Goal: Information Seeking & Learning: Understand process/instructions

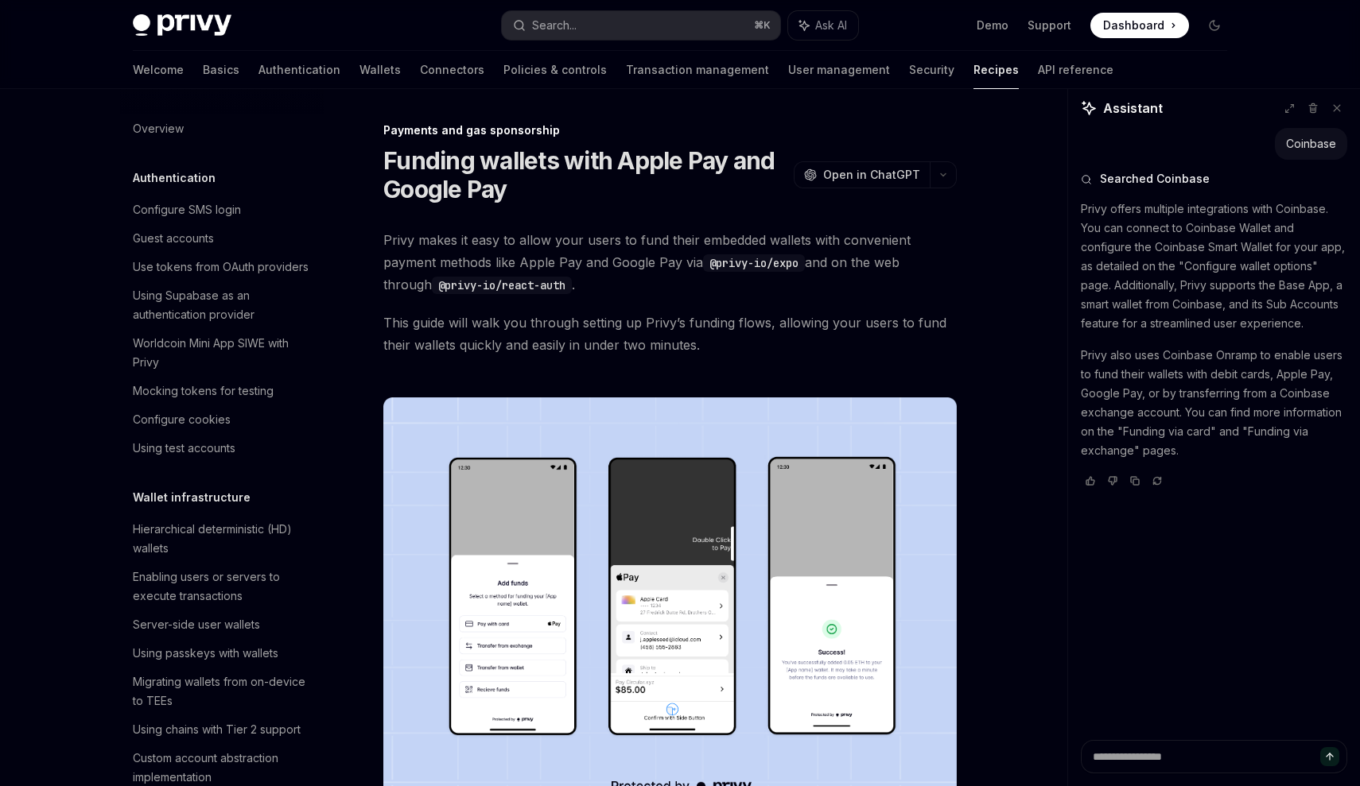
scroll to position [348, 0]
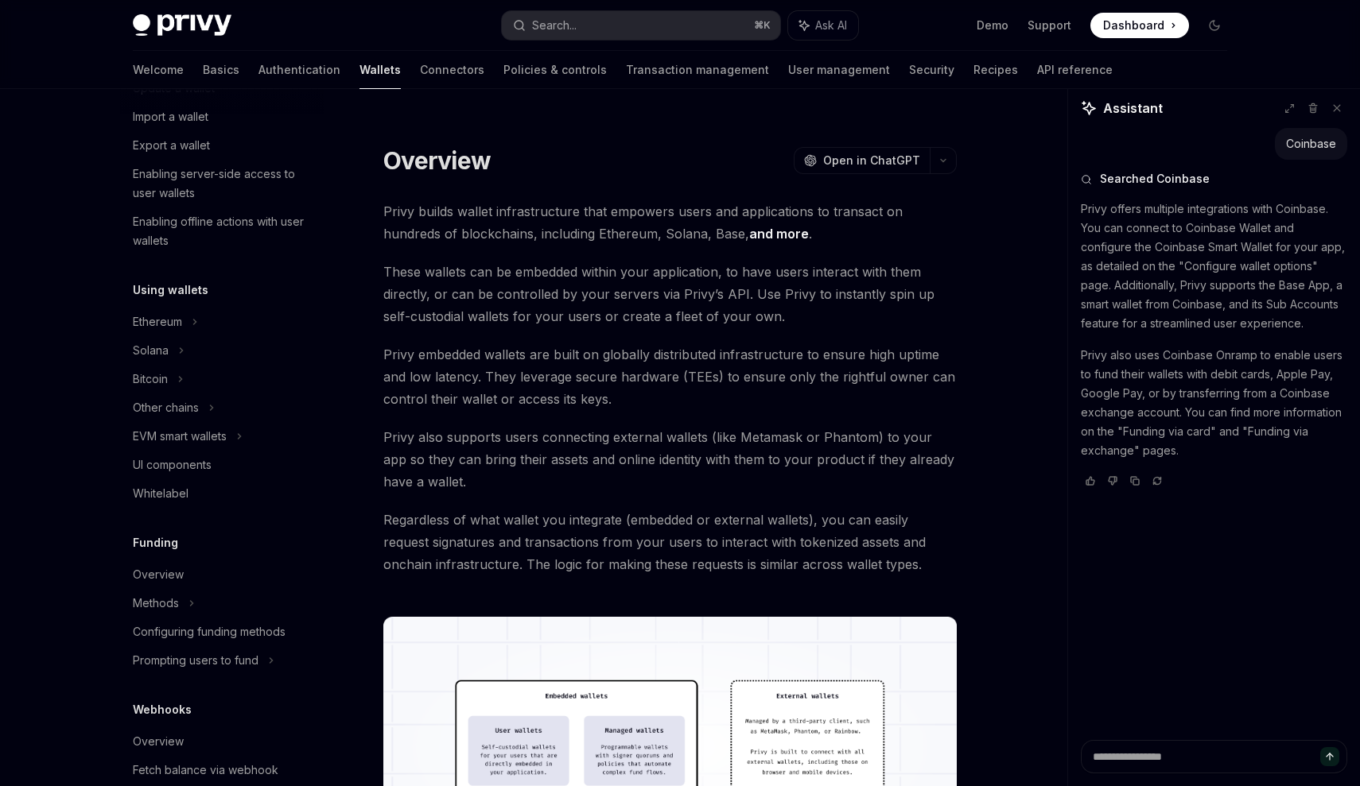
scroll to position [322, 0]
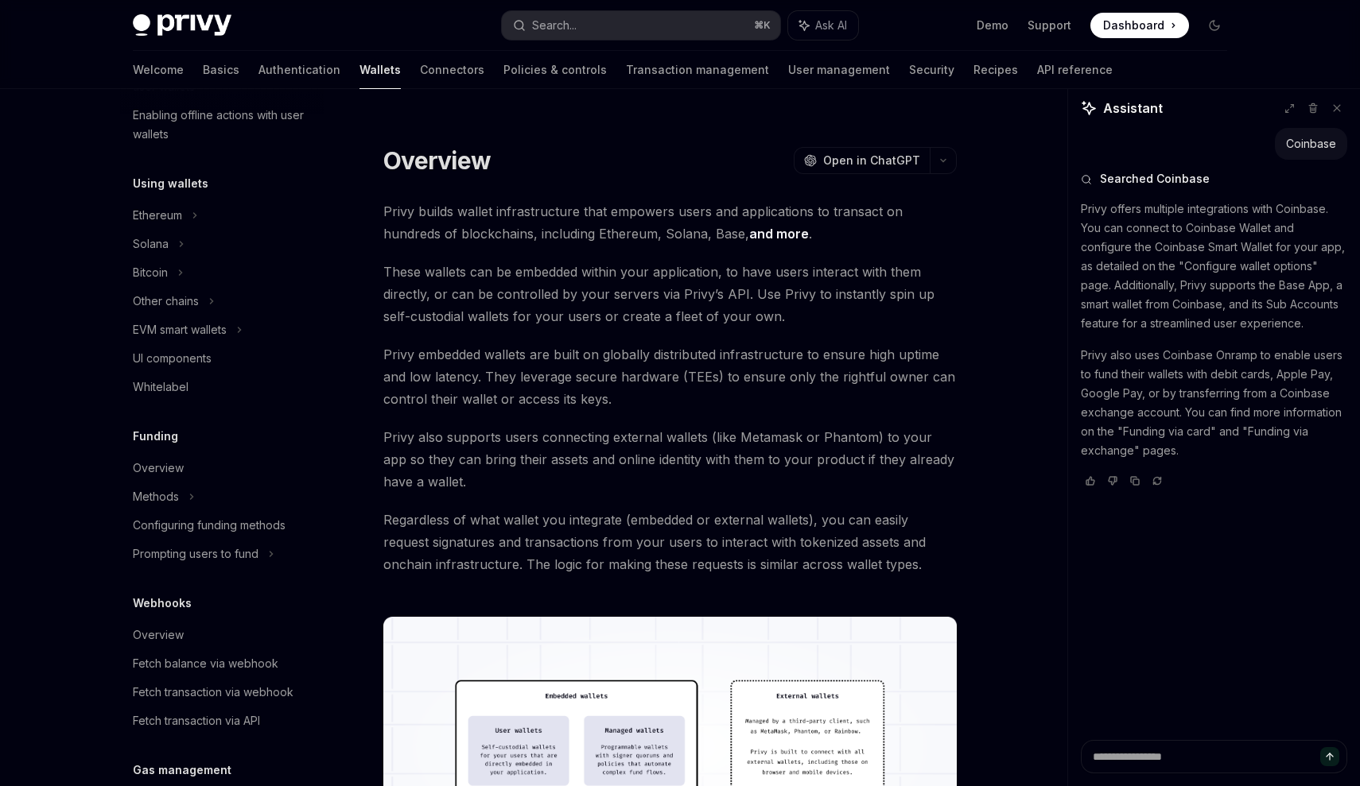
click at [199, 200] on div "Using wallets Ethereum Solana Bitcoin Other chains EVM smart wallets UI compone…" at bounding box center [222, 287] width 204 height 227
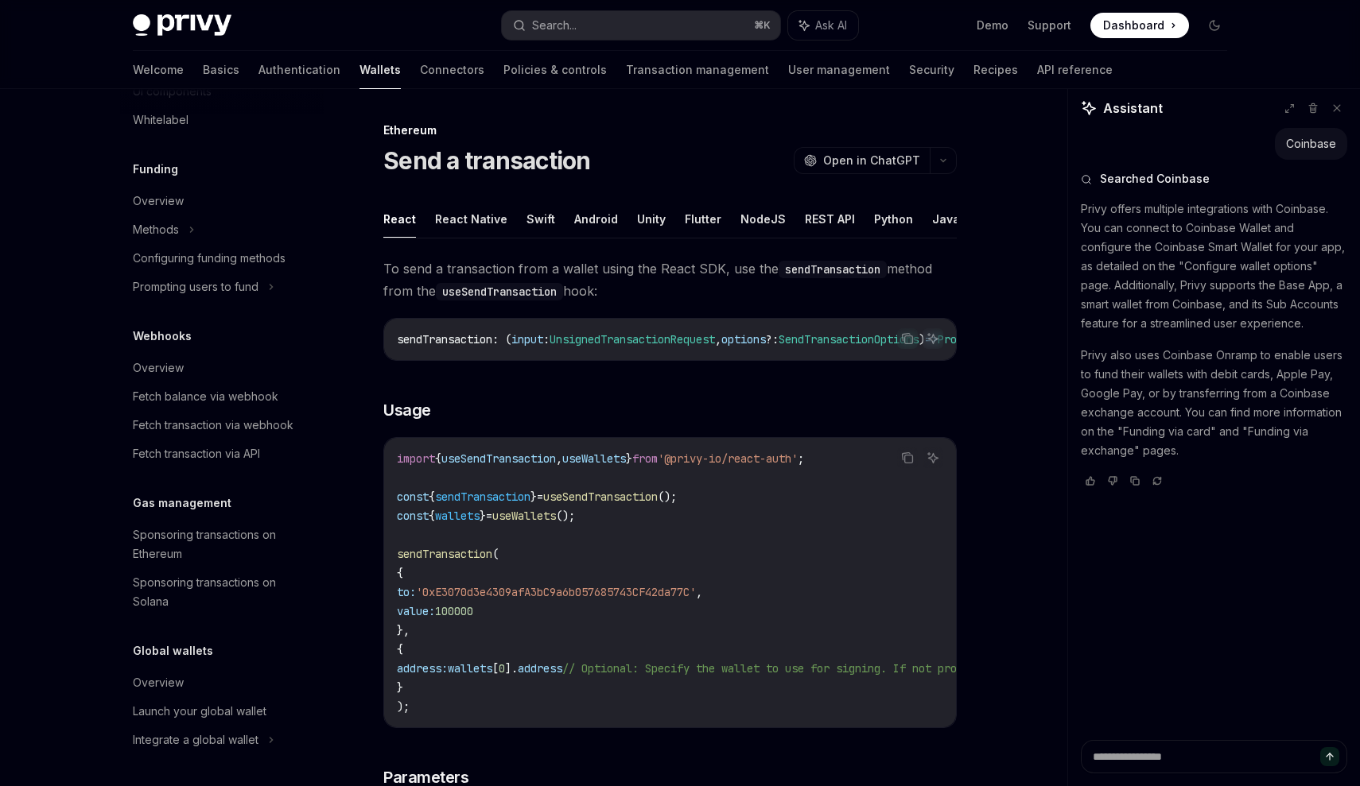
scroll to position [866, 0]
click at [231, 407] on link "Fetch balance via webhook" at bounding box center [222, 397] width 204 height 29
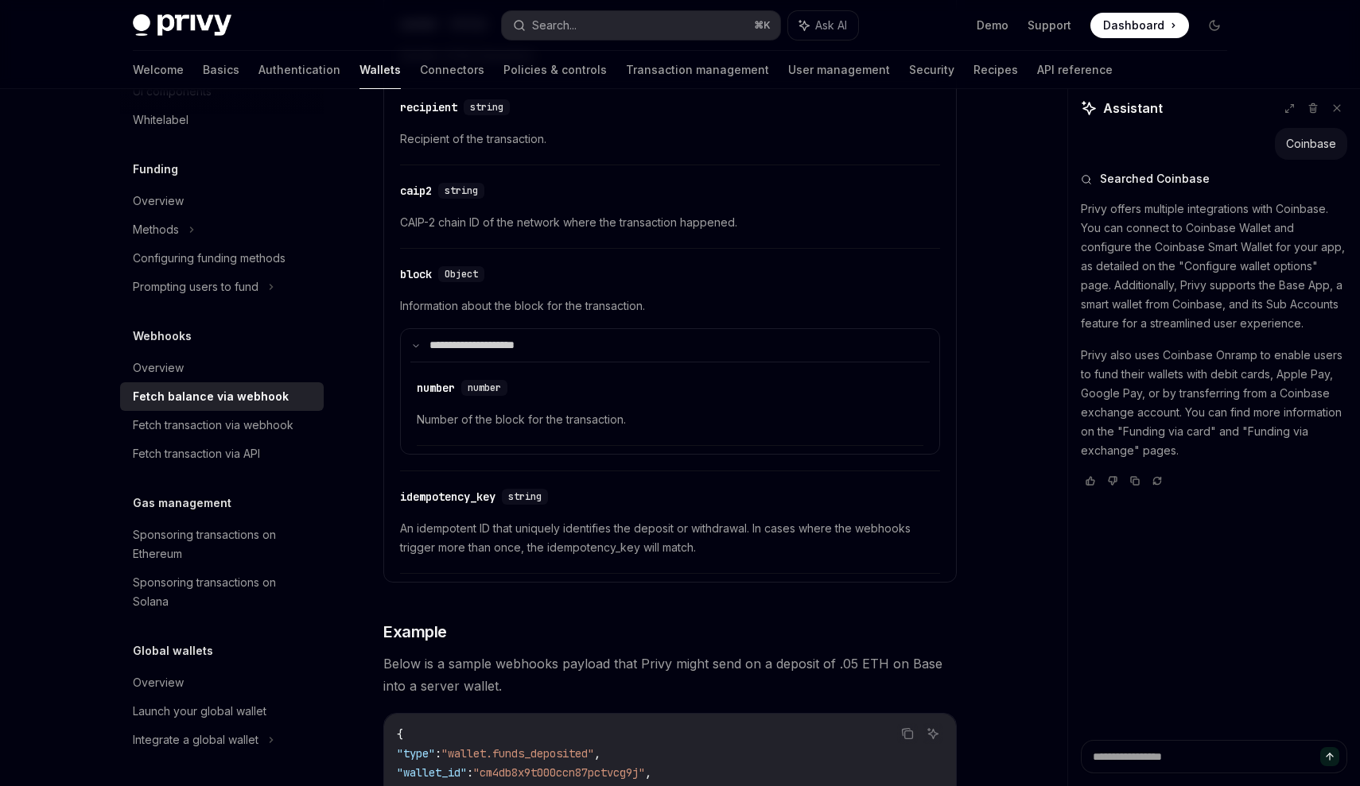
scroll to position [2317, 0]
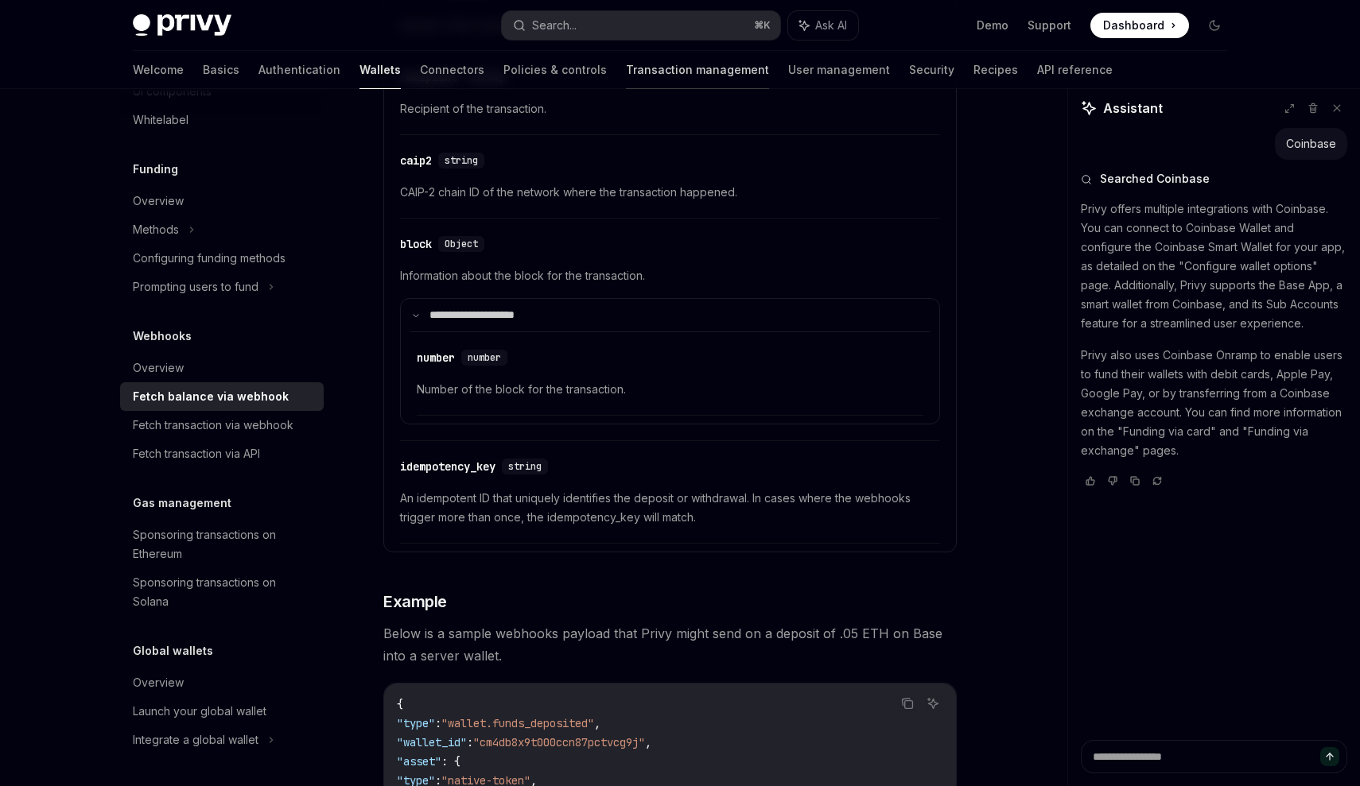
click at [626, 75] on link "Transaction management" at bounding box center [697, 70] width 143 height 38
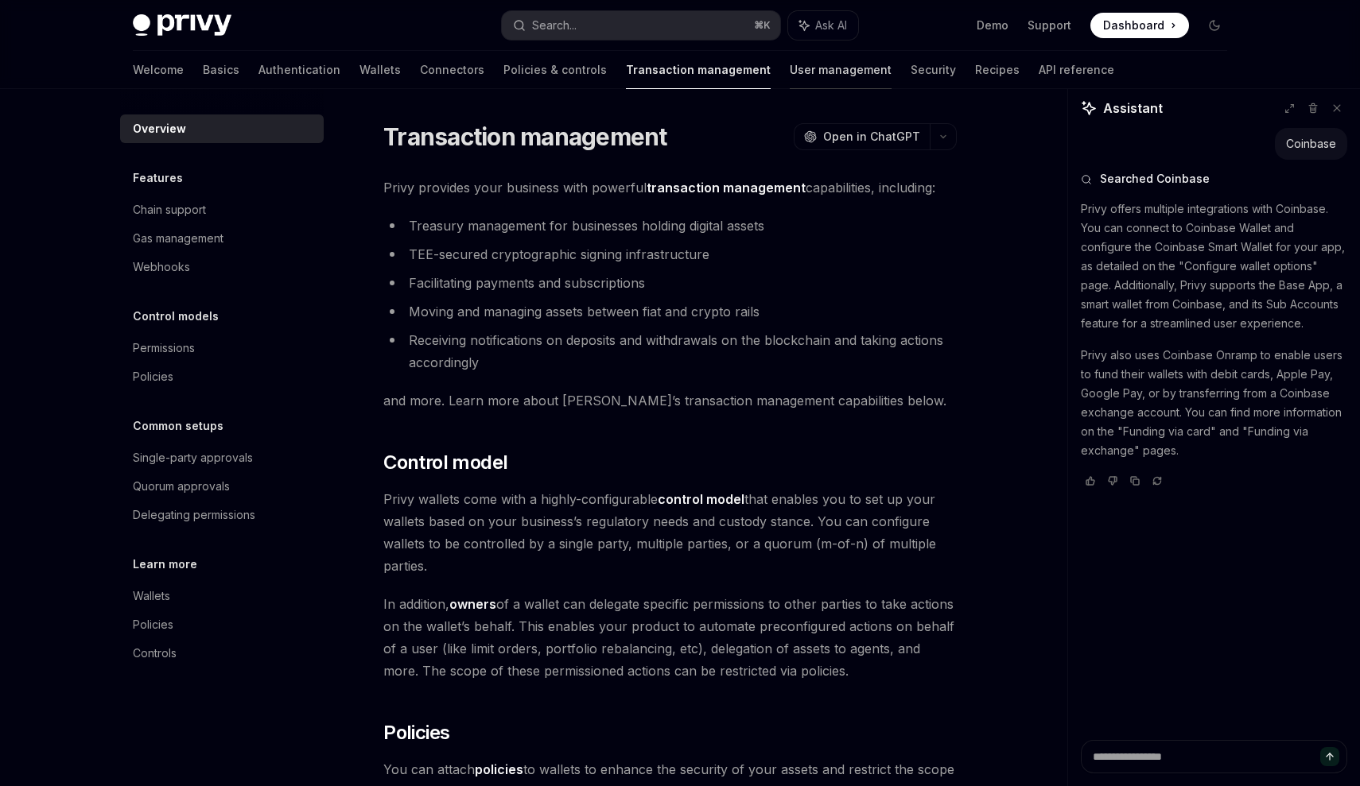
click at [790, 80] on link "User management" at bounding box center [841, 70] width 102 height 38
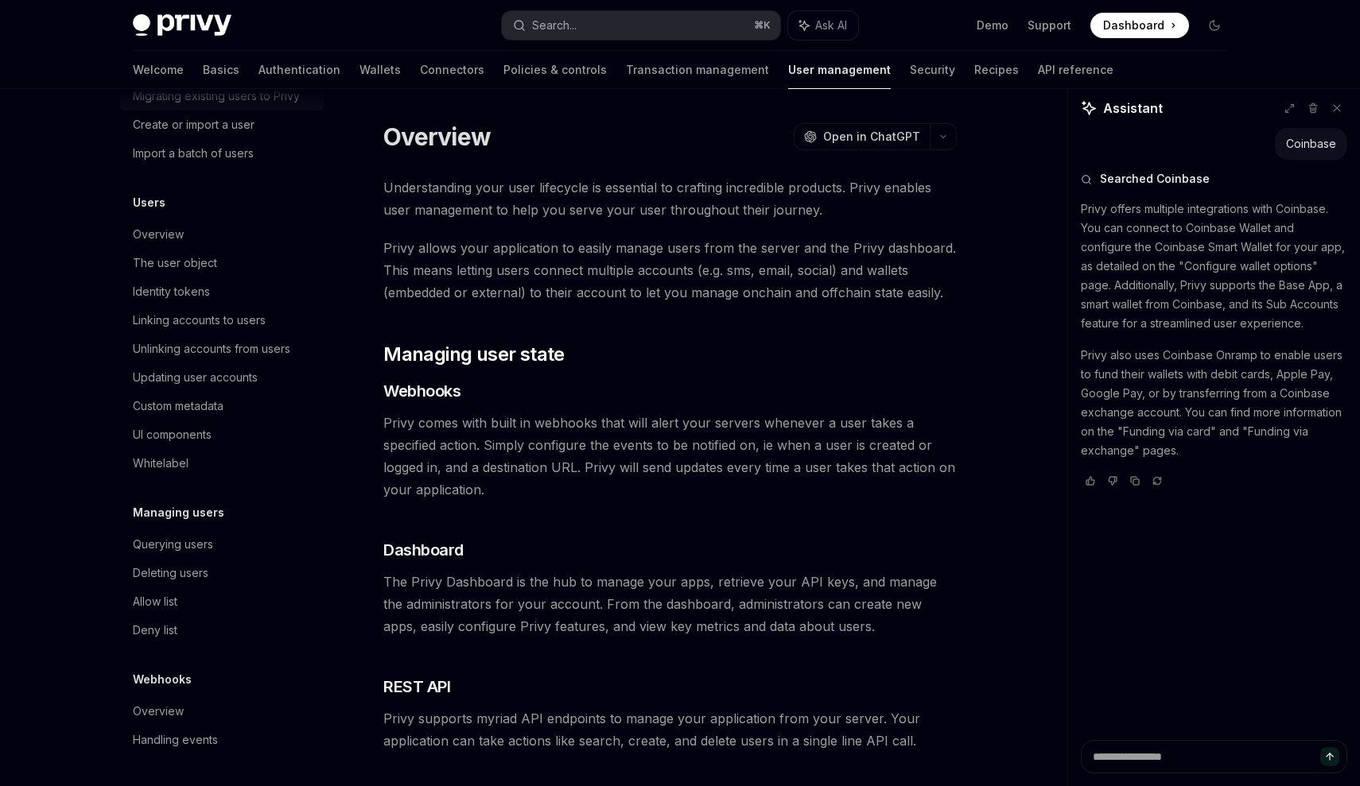
scroll to position [114, 0]
click at [420, 83] on link "Connectors" at bounding box center [452, 70] width 64 height 38
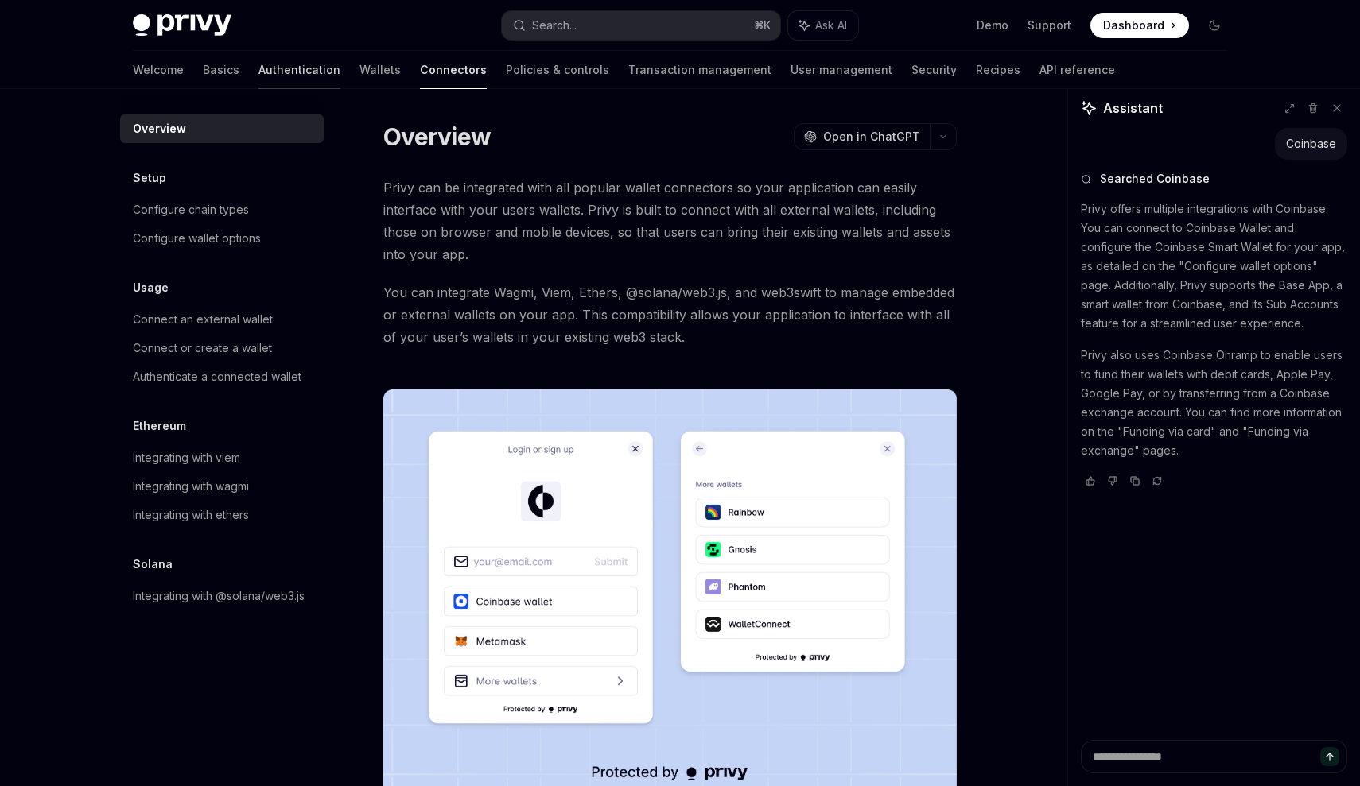
click at [258, 71] on link "Authentication" at bounding box center [299, 70] width 82 height 38
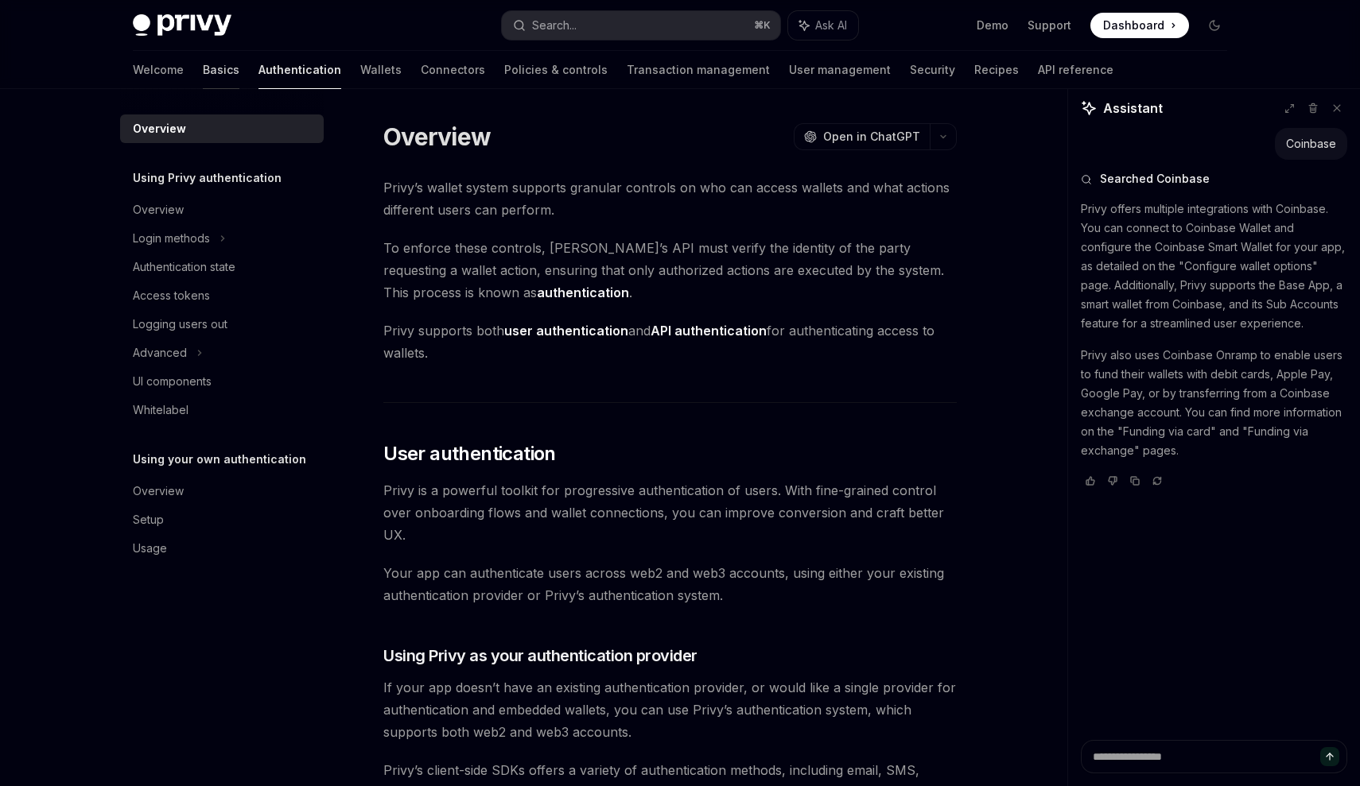
click at [203, 70] on link "Basics" at bounding box center [221, 70] width 37 height 38
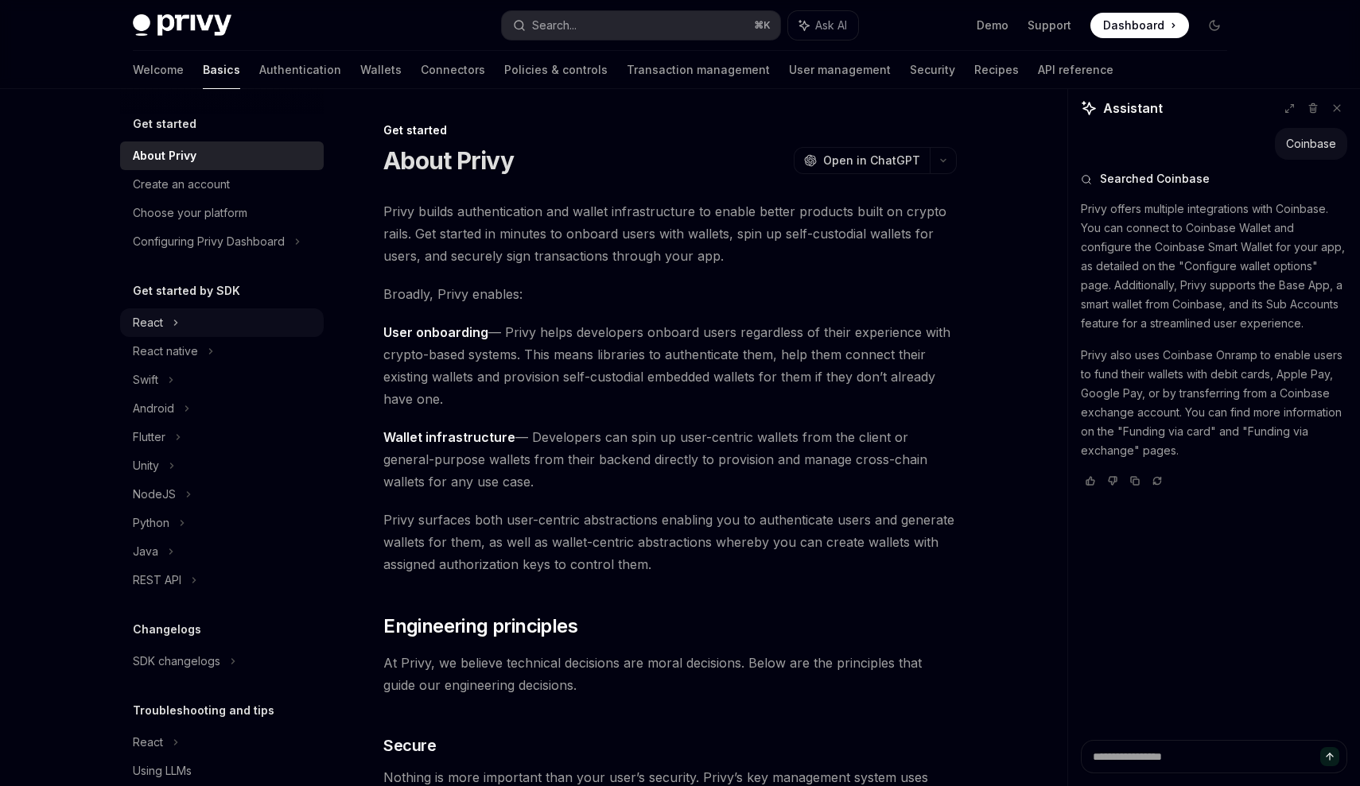
click at [164, 323] on div "React" at bounding box center [222, 323] width 204 height 29
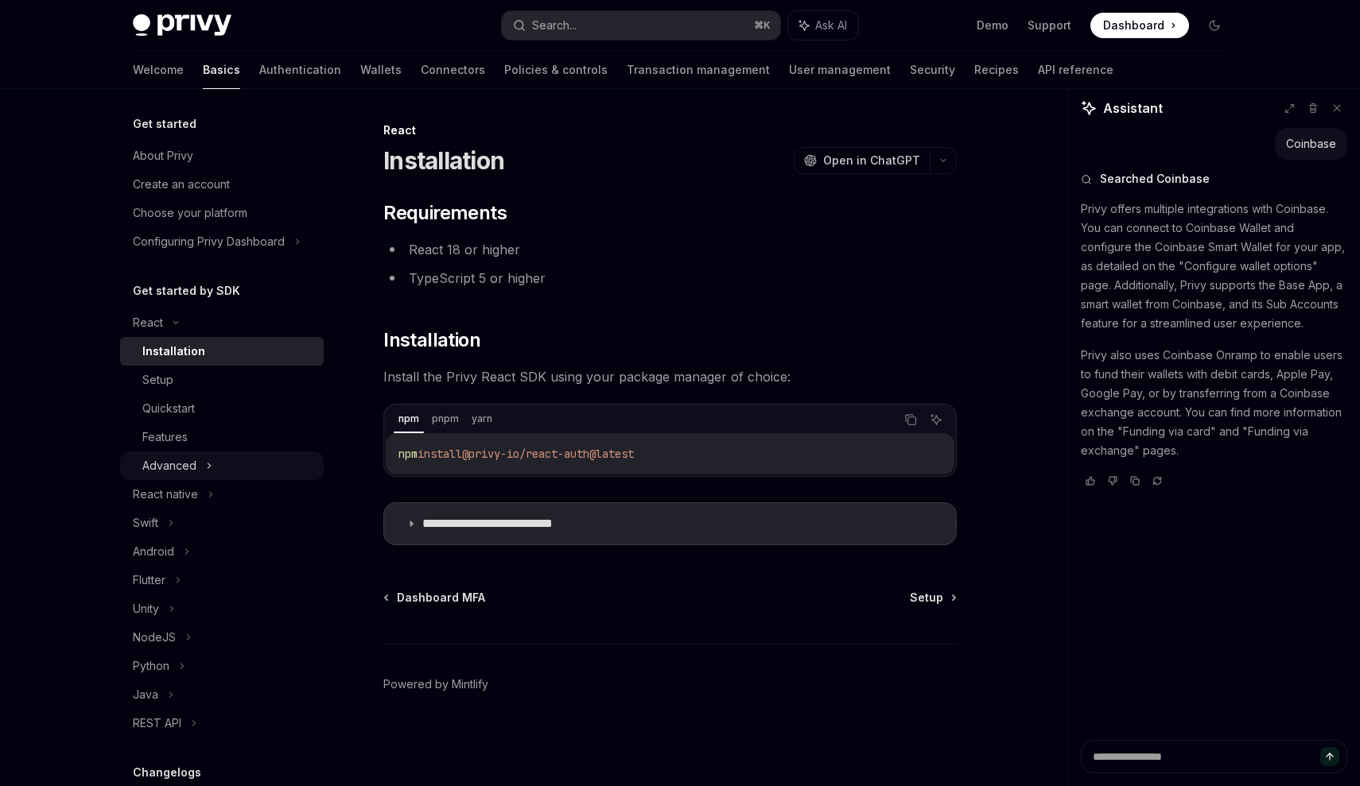
click at [209, 461] on icon at bounding box center [209, 465] width 6 height 19
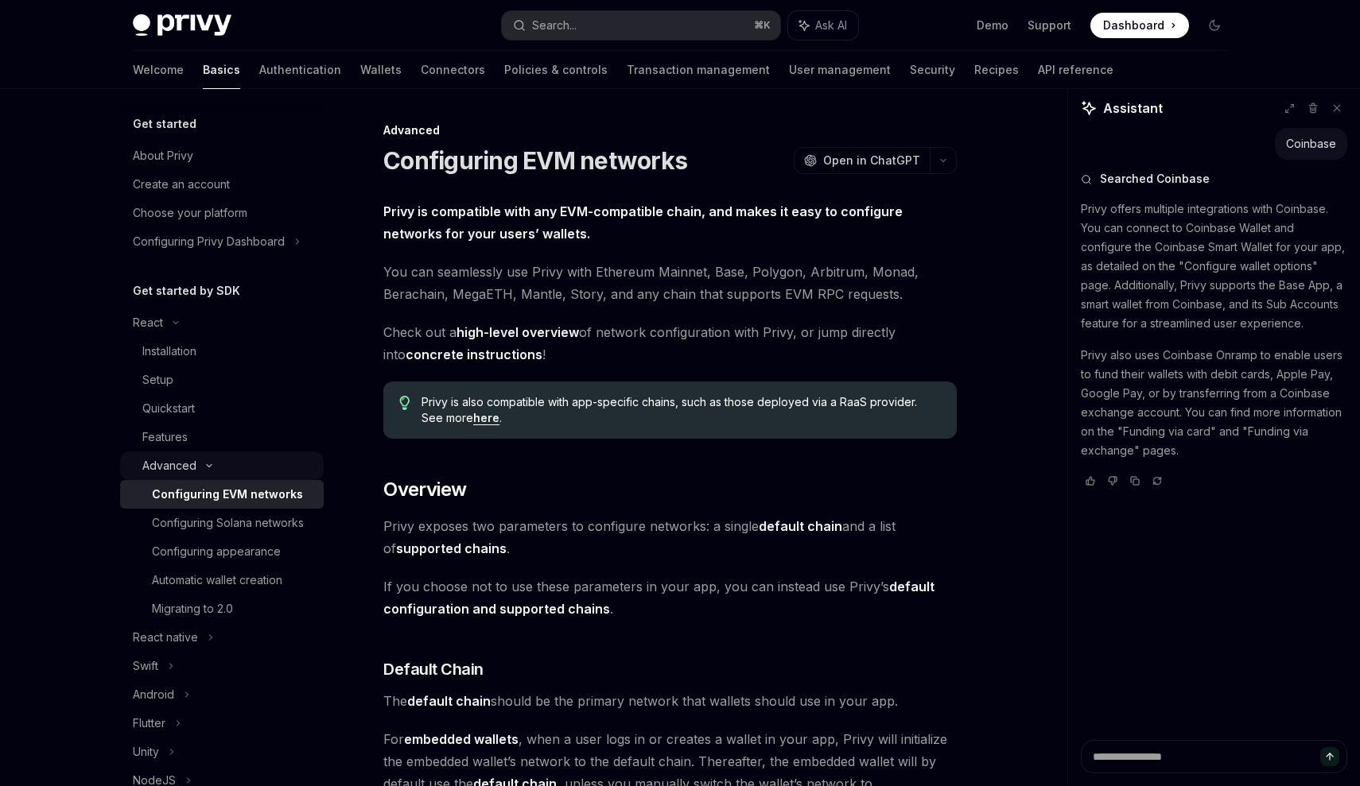
type textarea "*"
click at [602, 21] on button "Search... ⌘ K" at bounding box center [641, 25] width 278 height 29
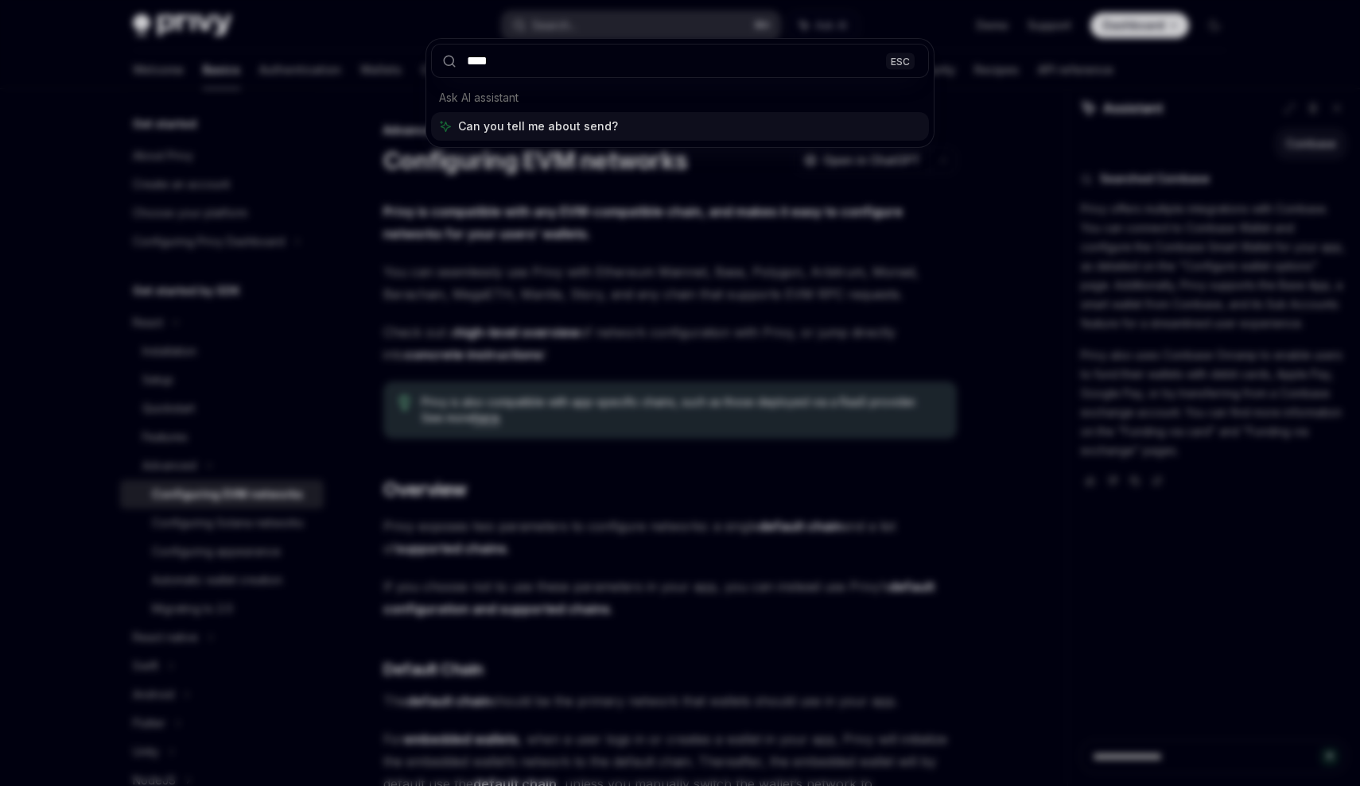
type input "****"
type textarea "*"
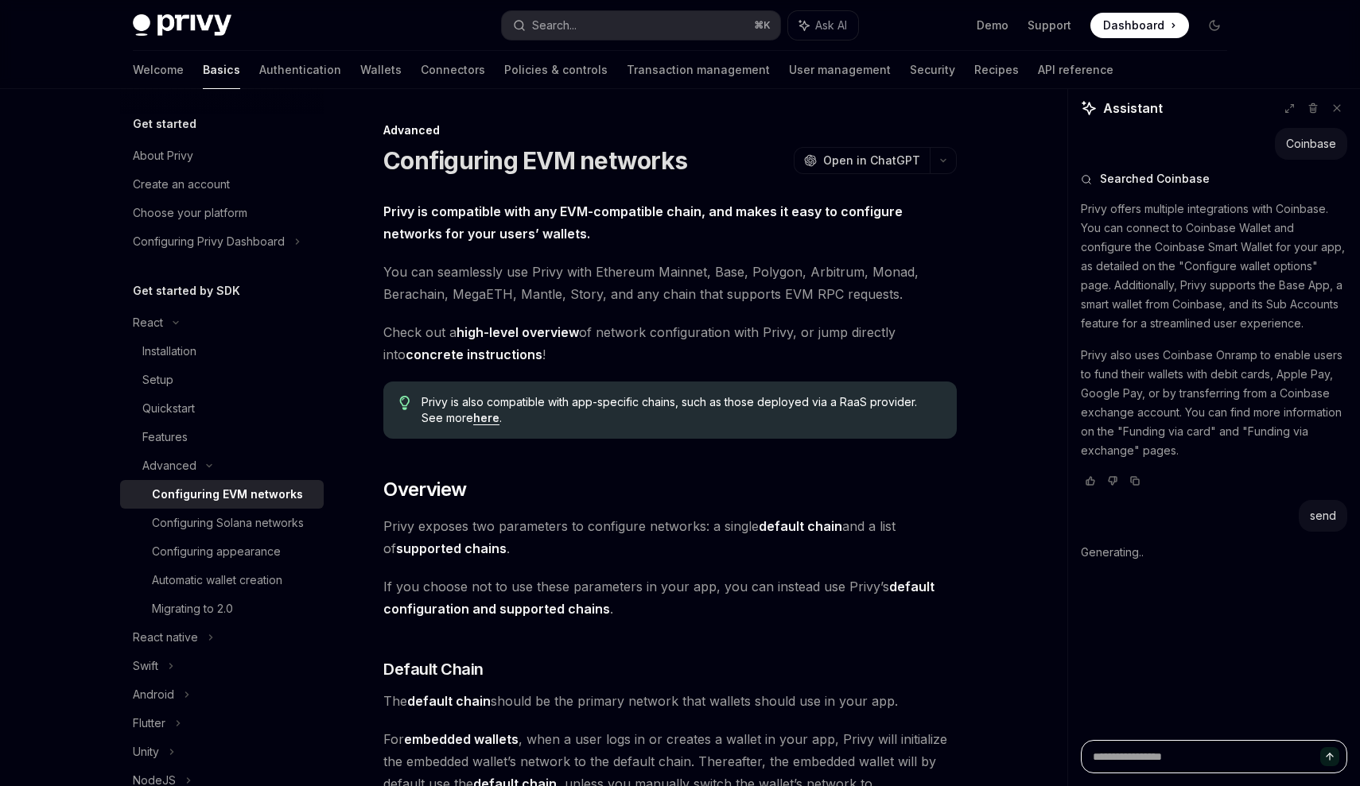
click at [1130, 755] on textarea at bounding box center [1214, 756] width 266 height 33
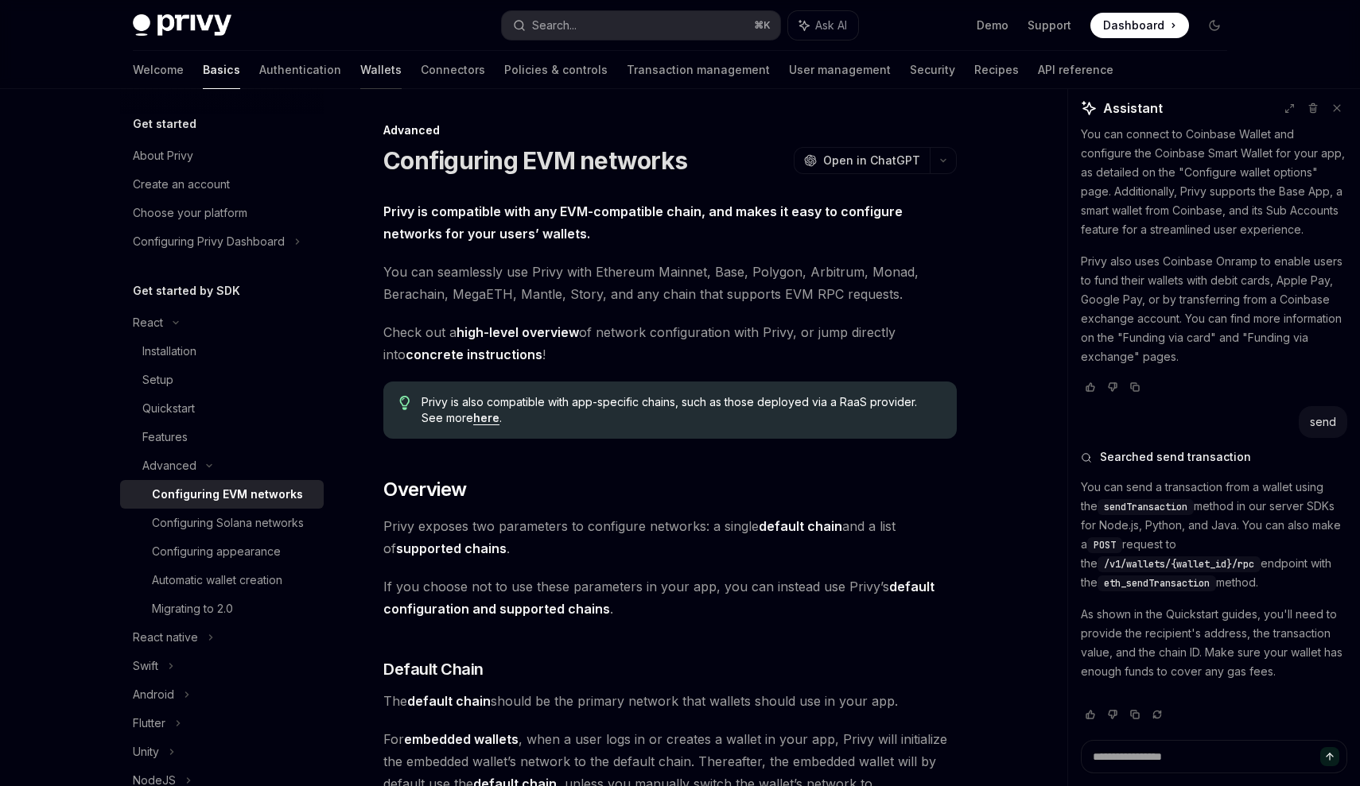
scroll to position [94, 0]
click at [360, 68] on link "Wallets" at bounding box center [380, 70] width 41 height 38
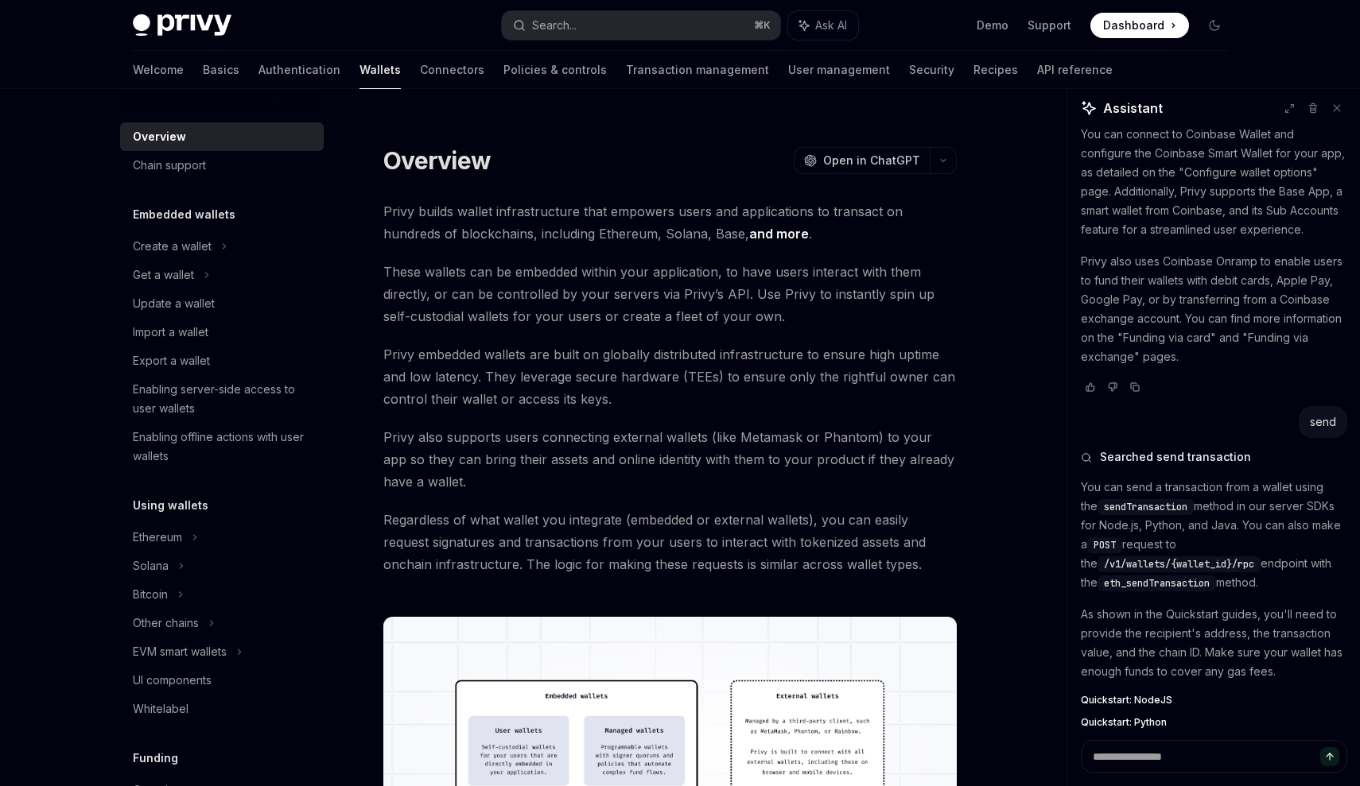
type textarea "*"
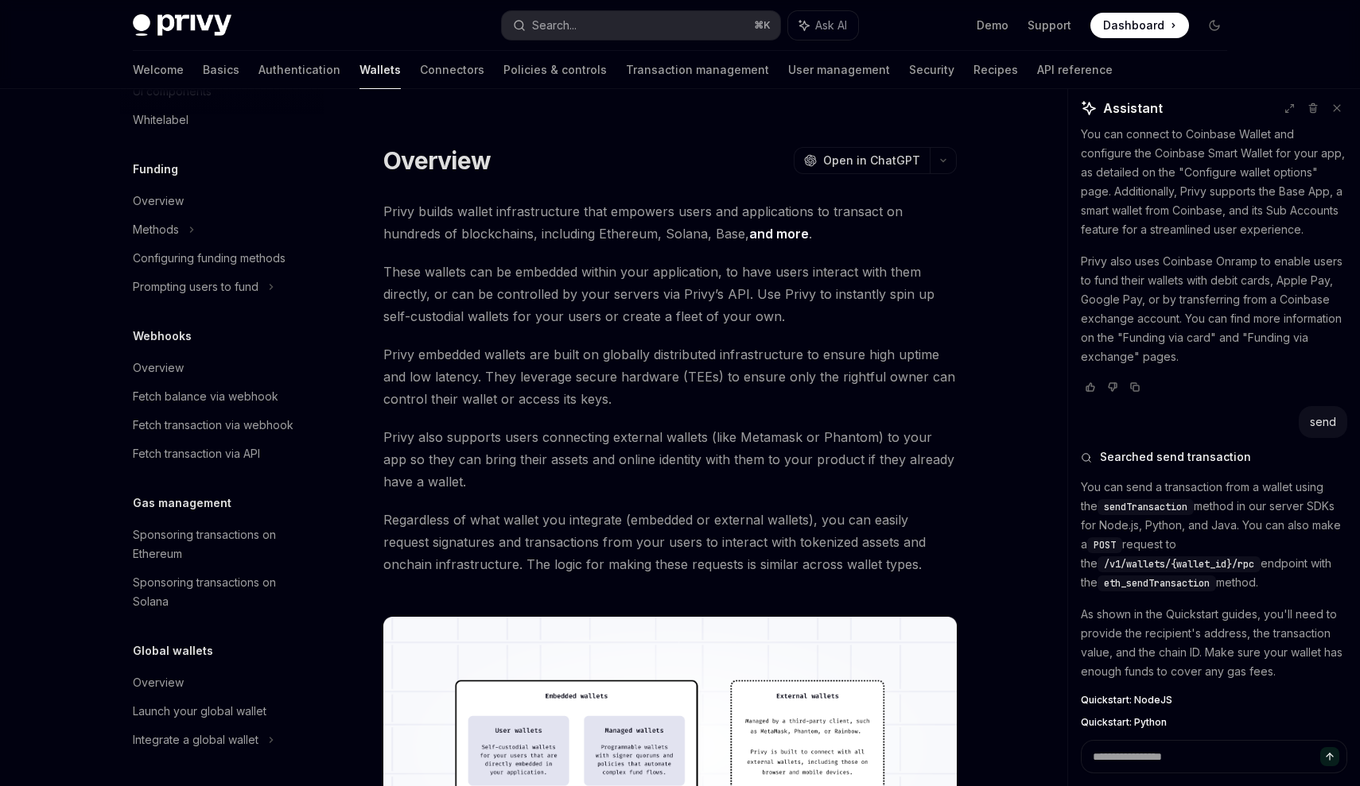
scroll to position [589, 0]
click at [705, 25] on button "Search... ⌘ K" at bounding box center [641, 25] width 278 height 29
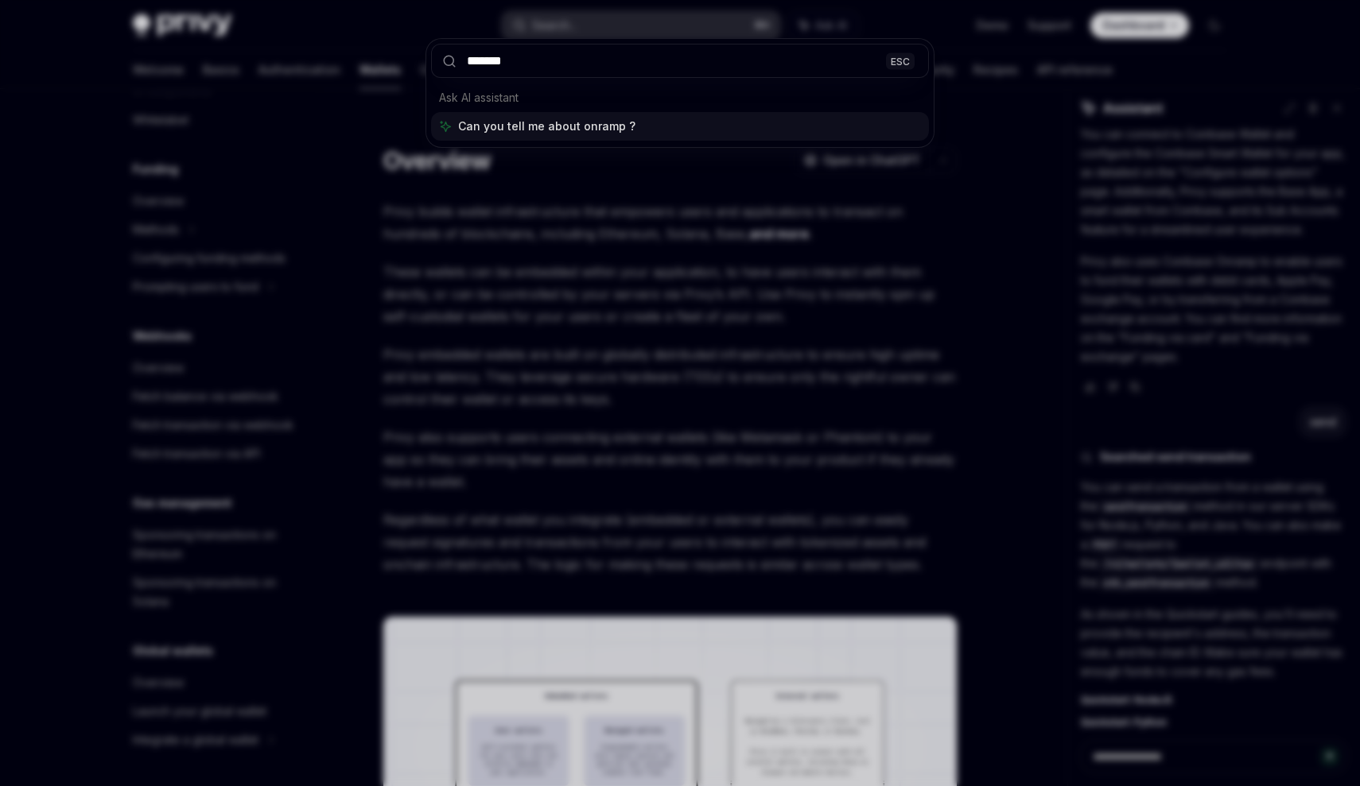
type input "******"
type textarea "*"
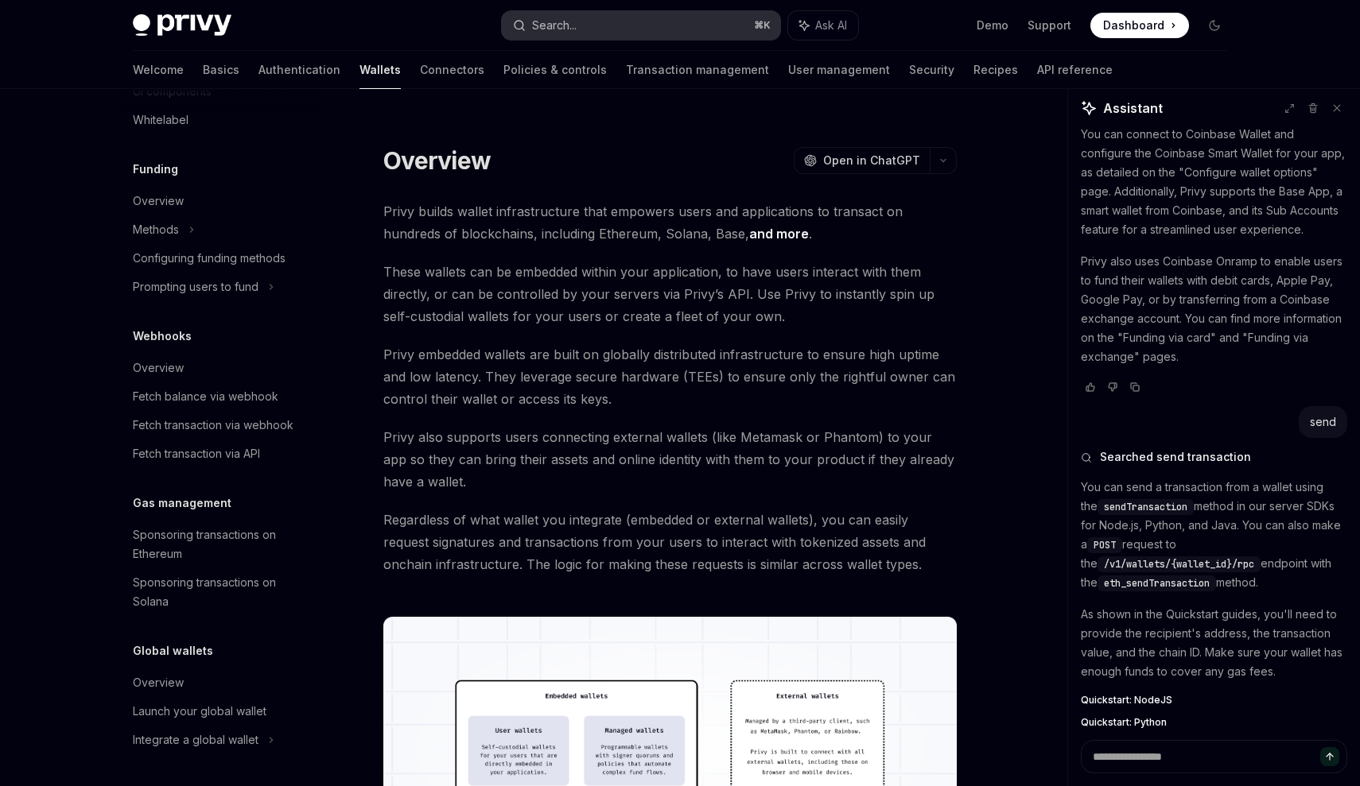
type textarea "*"
click at [663, 19] on button "Search... ⌘ K" at bounding box center [641, 25] width 278 height 29
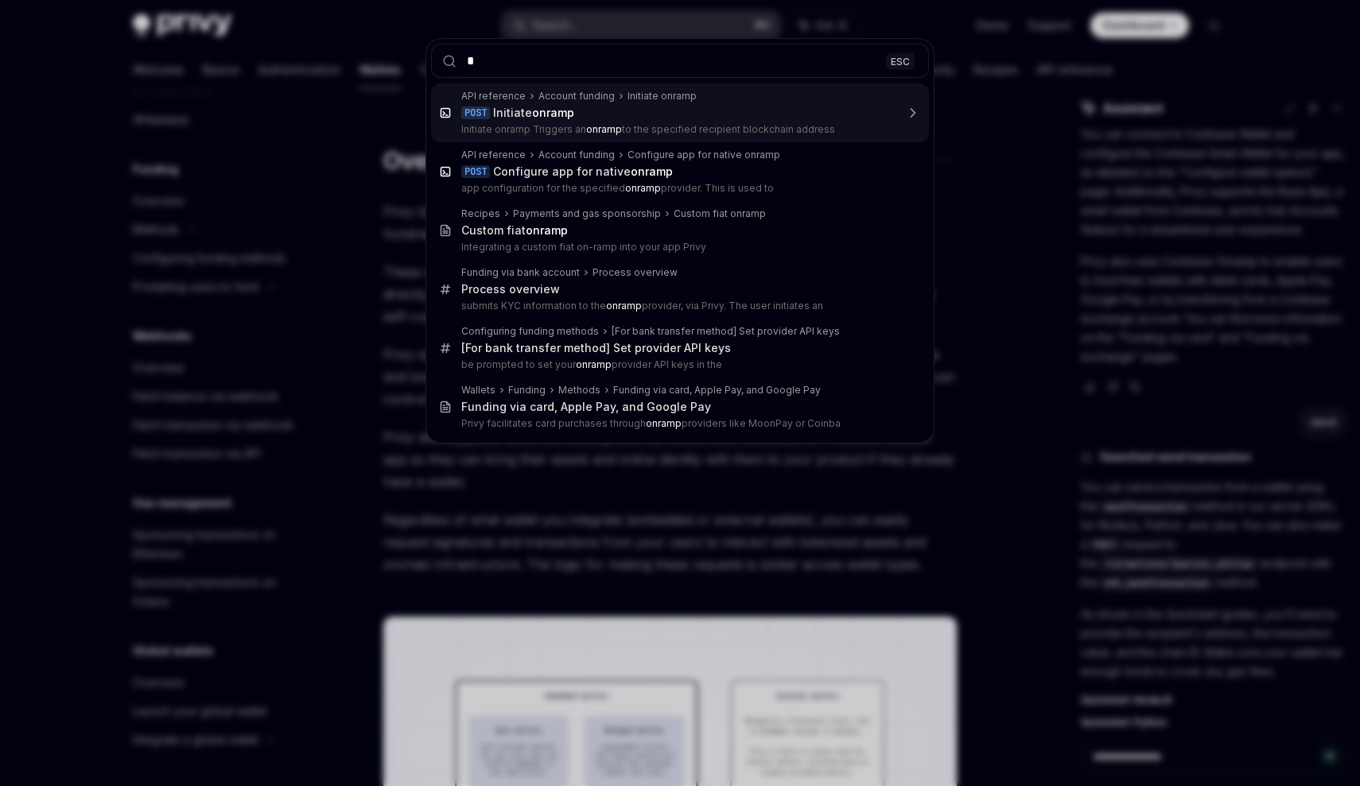
type input "**"
type textarea "*"
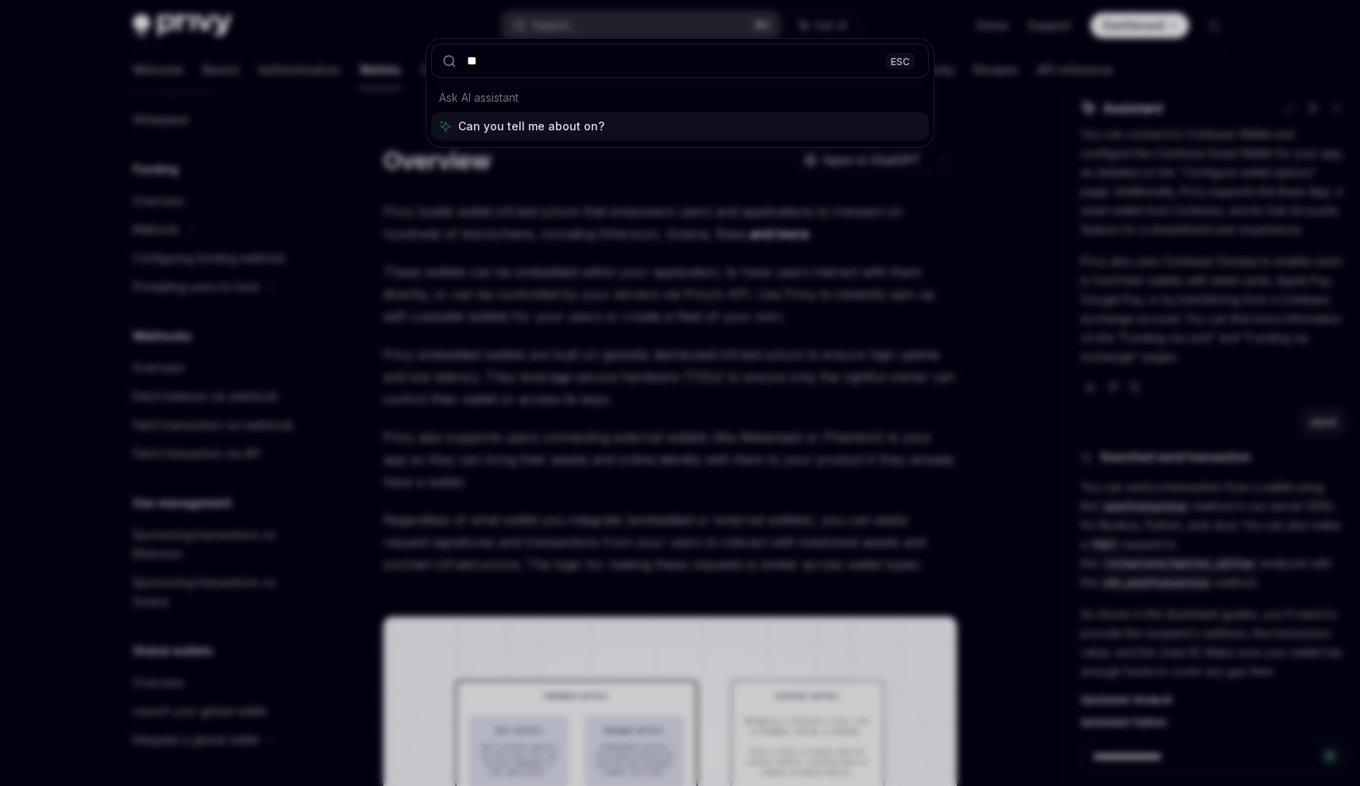
type input "*"
type textarea "*"
type input "*********"
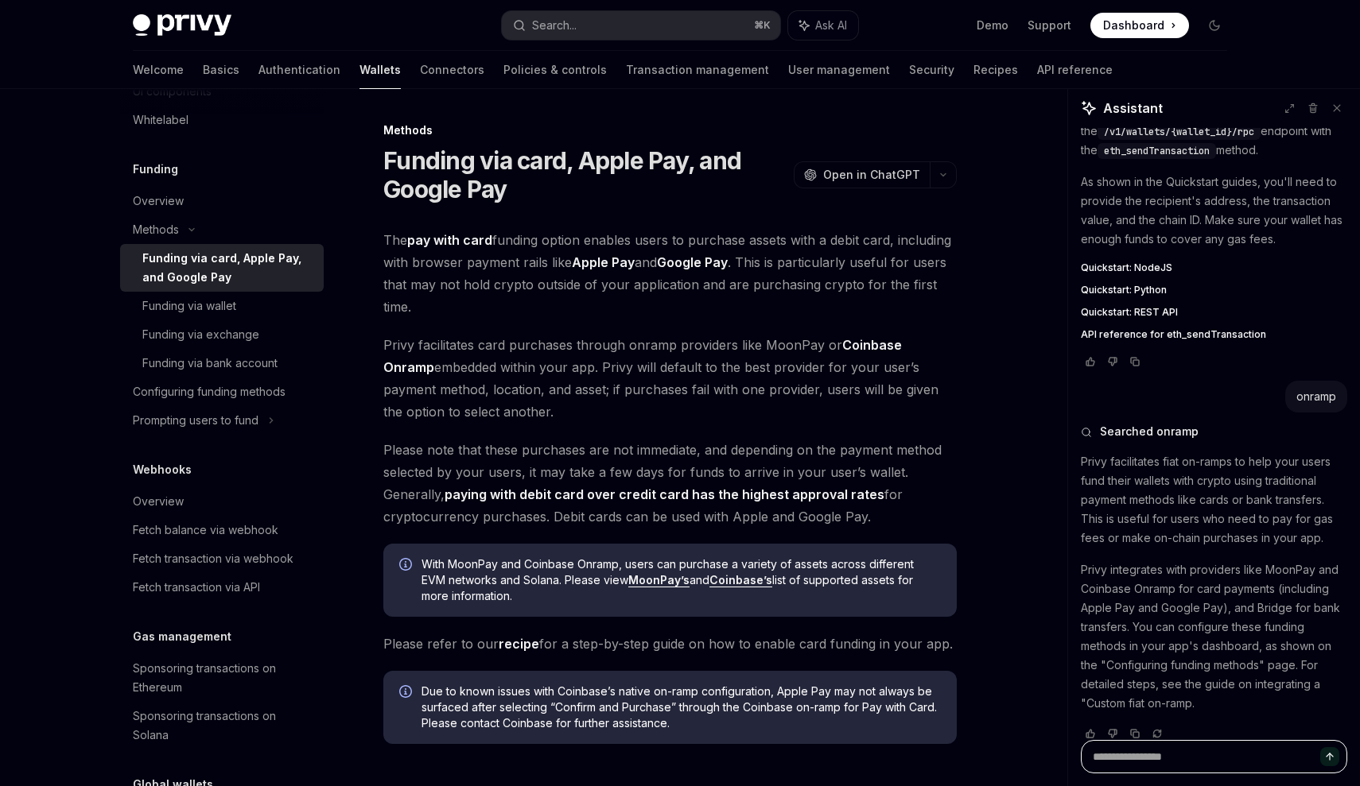
scroll to position [558, 0]
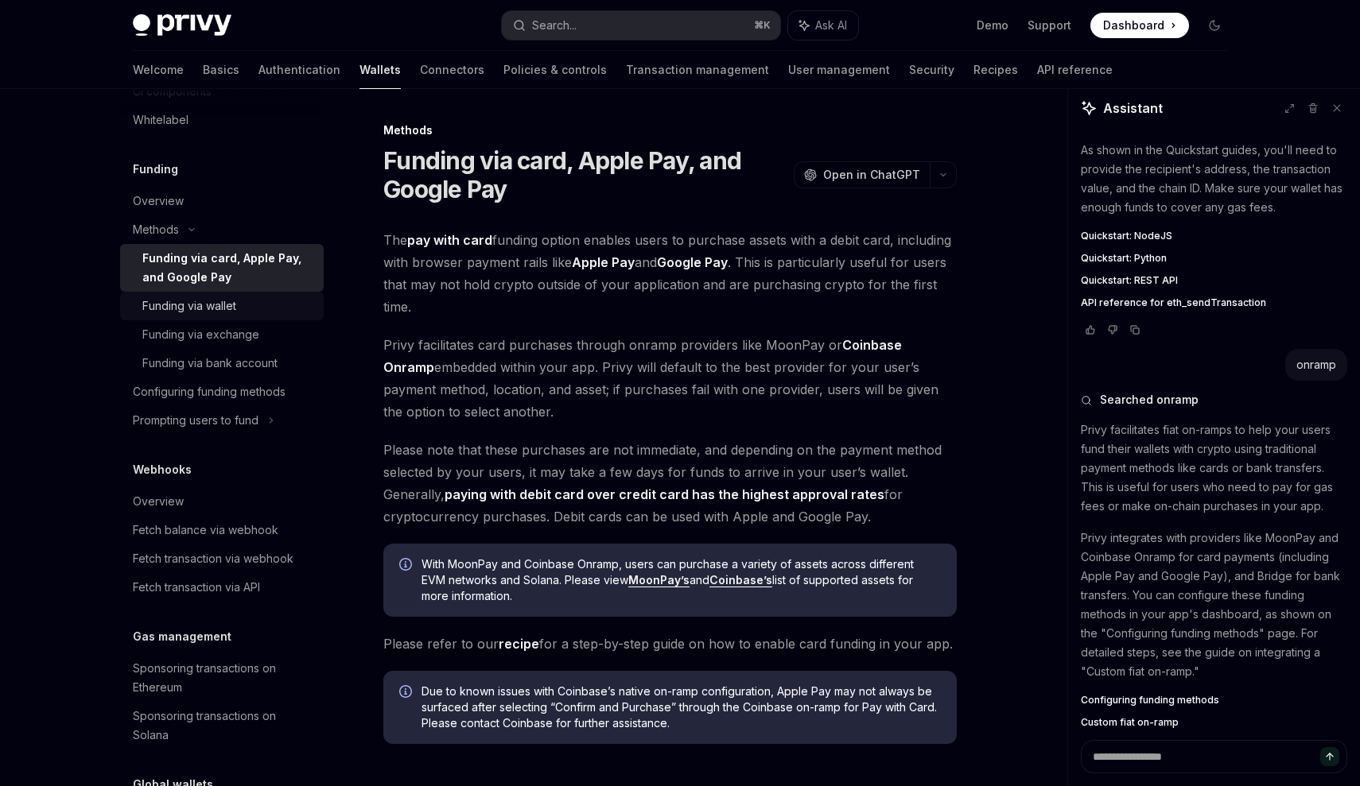
click at [250, 314] on div "Funding via wallet" at bounding box center [228, 306] width 172 height 19
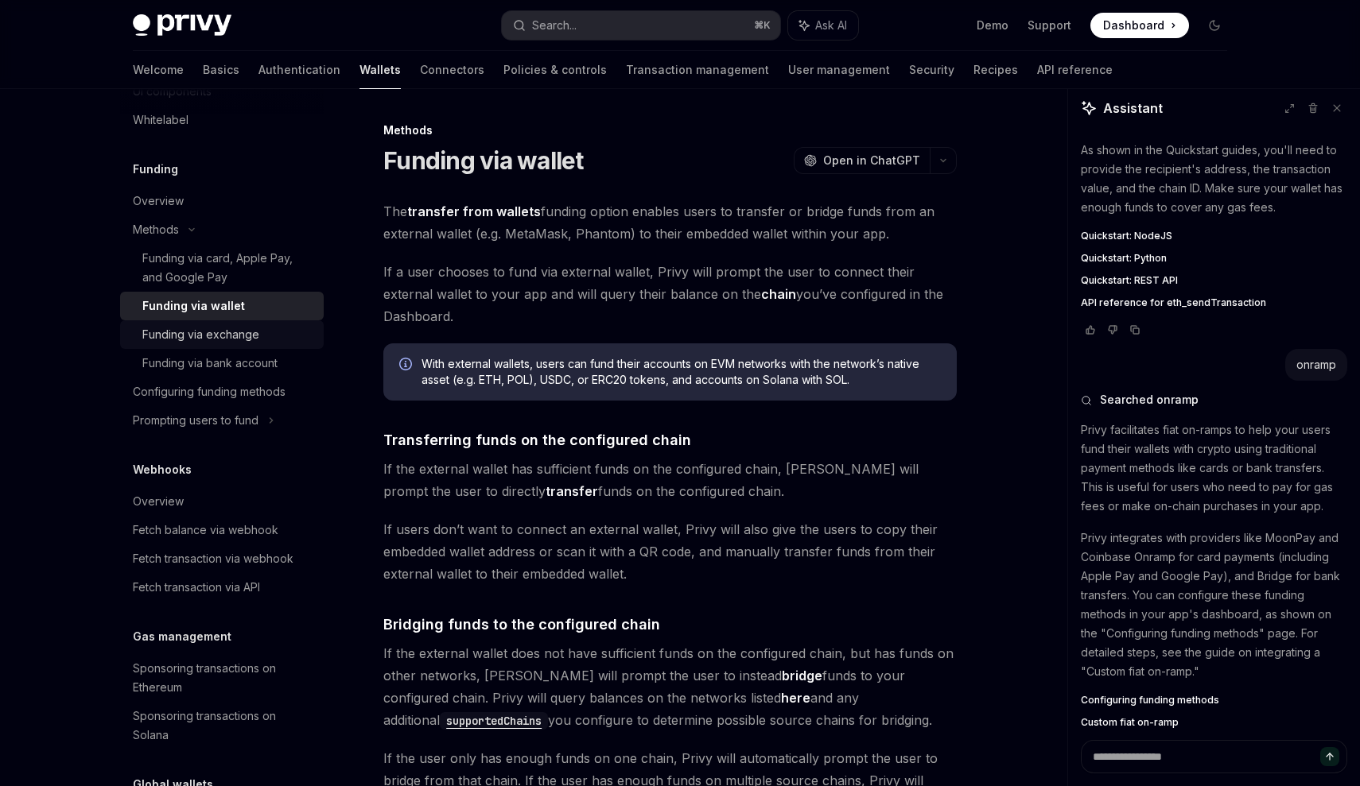
click at [250, 329] on div "Funding via exchange" at bounding box center [200, 334] width 117 height 19
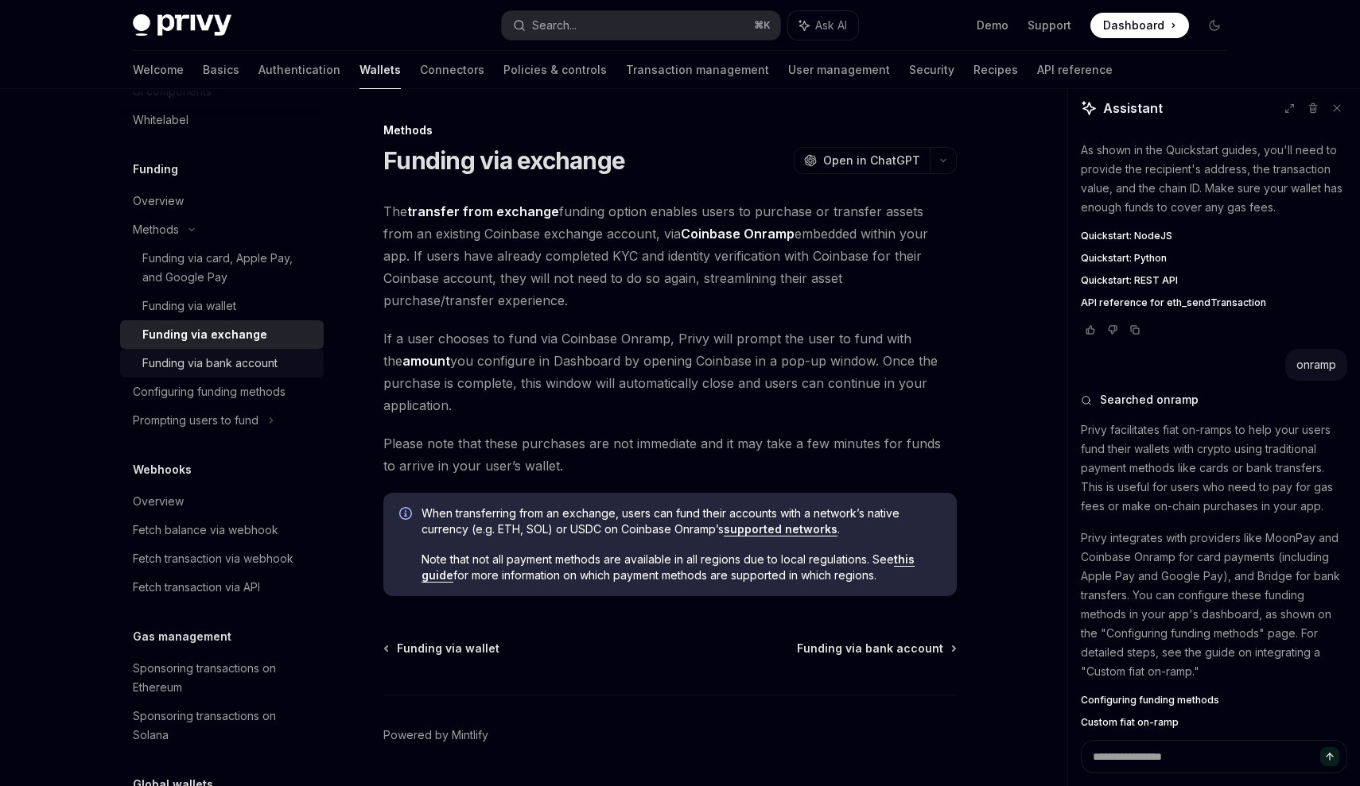
click at [259, 355] on div "Funding via bank account" at bounding box center [209, 363] width 135 height 19
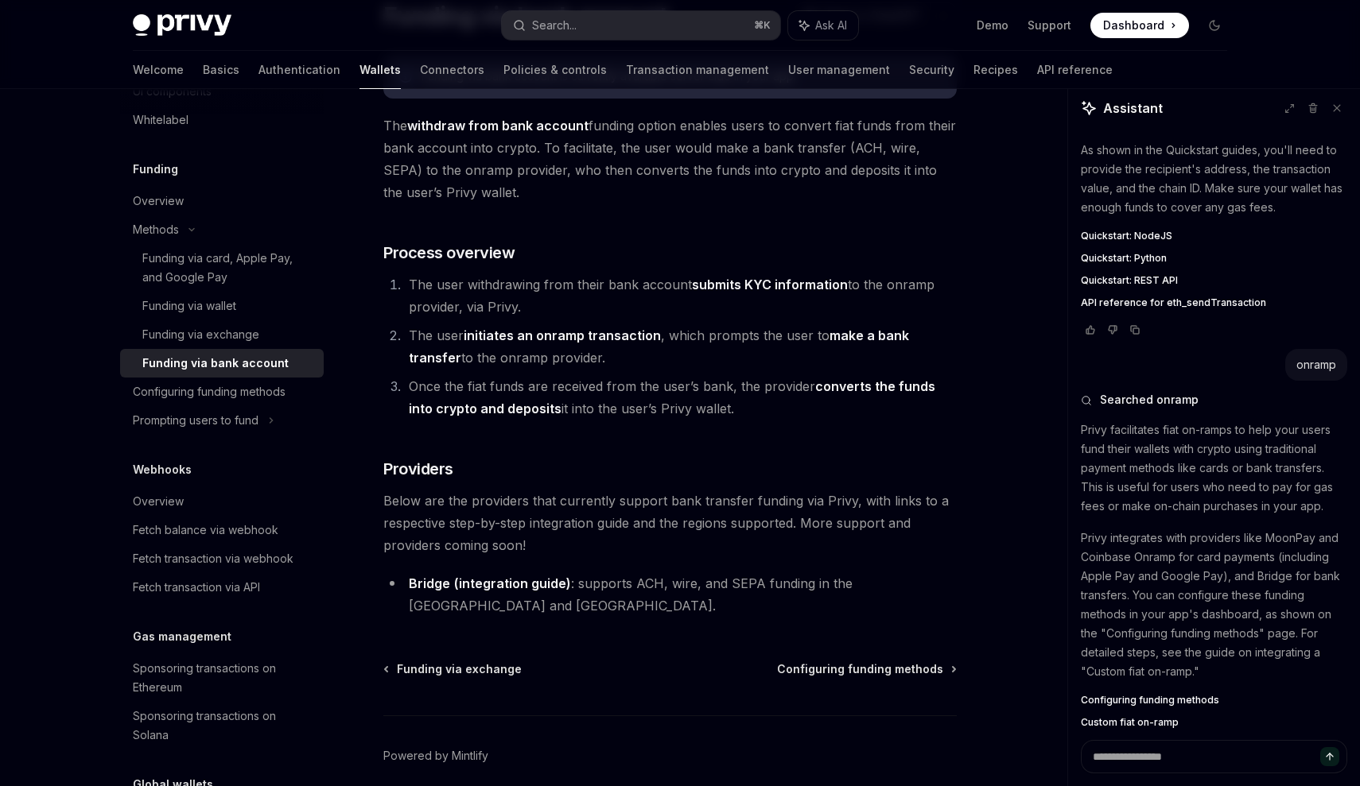
scroll to position [189, 0]
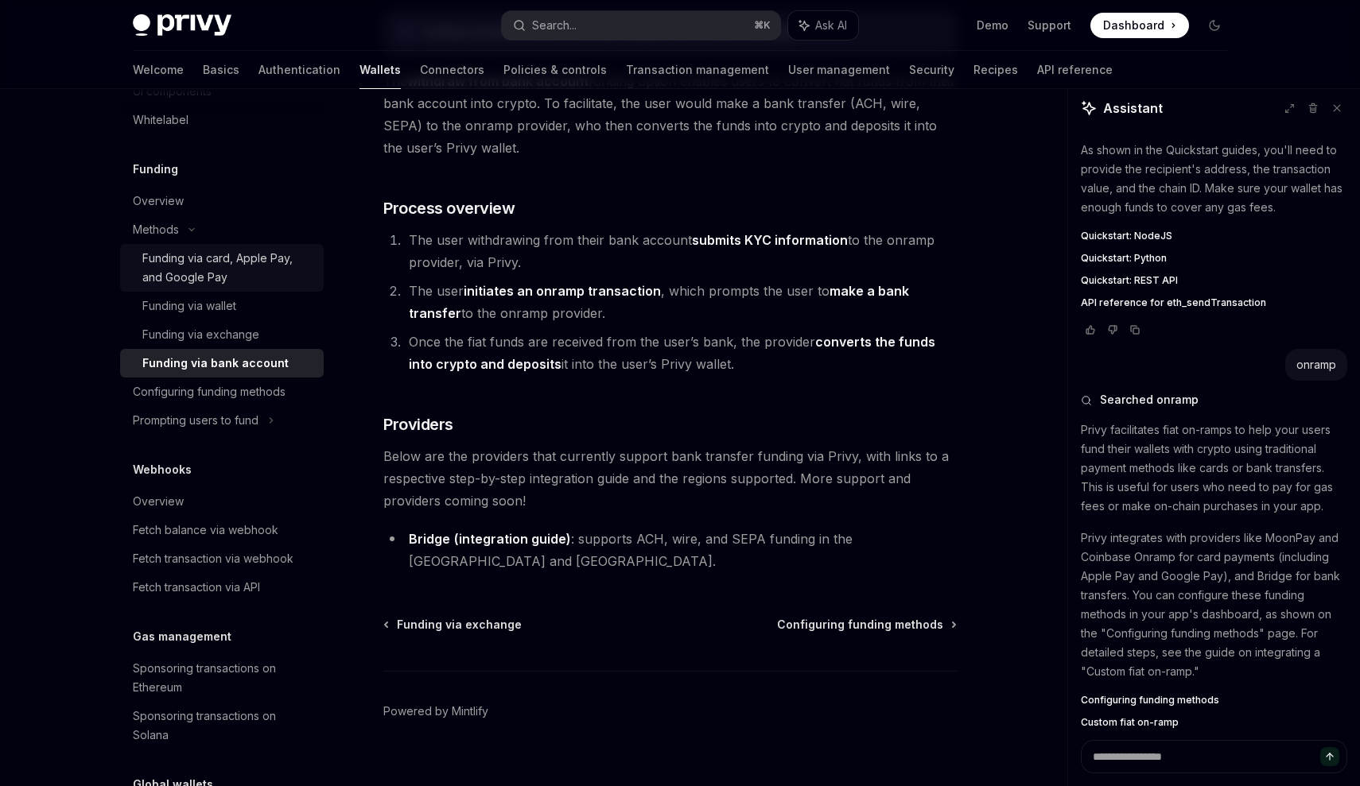
click at [224, 252] on div "Funding via card, Apple Pay, and Google Pay" at bounding box center [228, 268] width 172 height 38
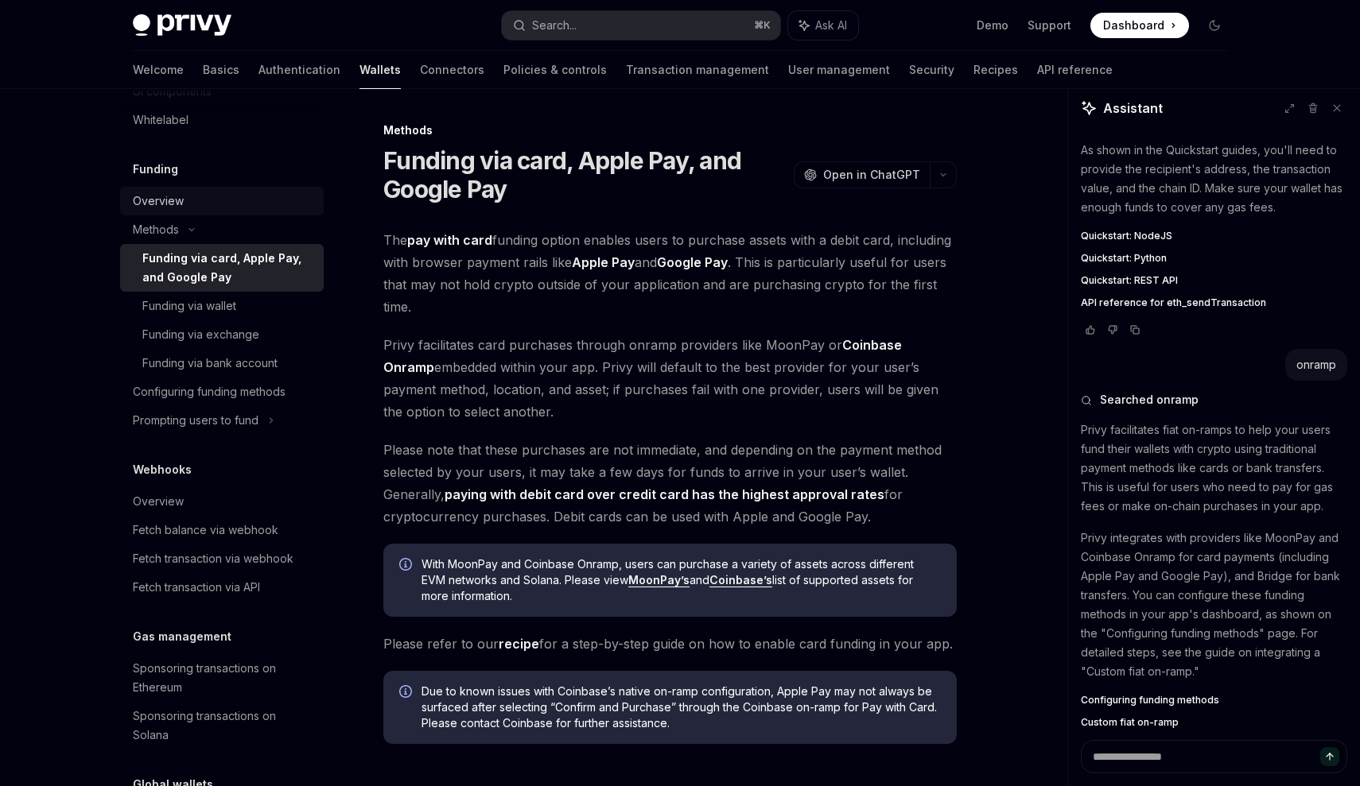
click at [185, 198] on div "Overview" at bounding box center [223, 201] width 181 height 19
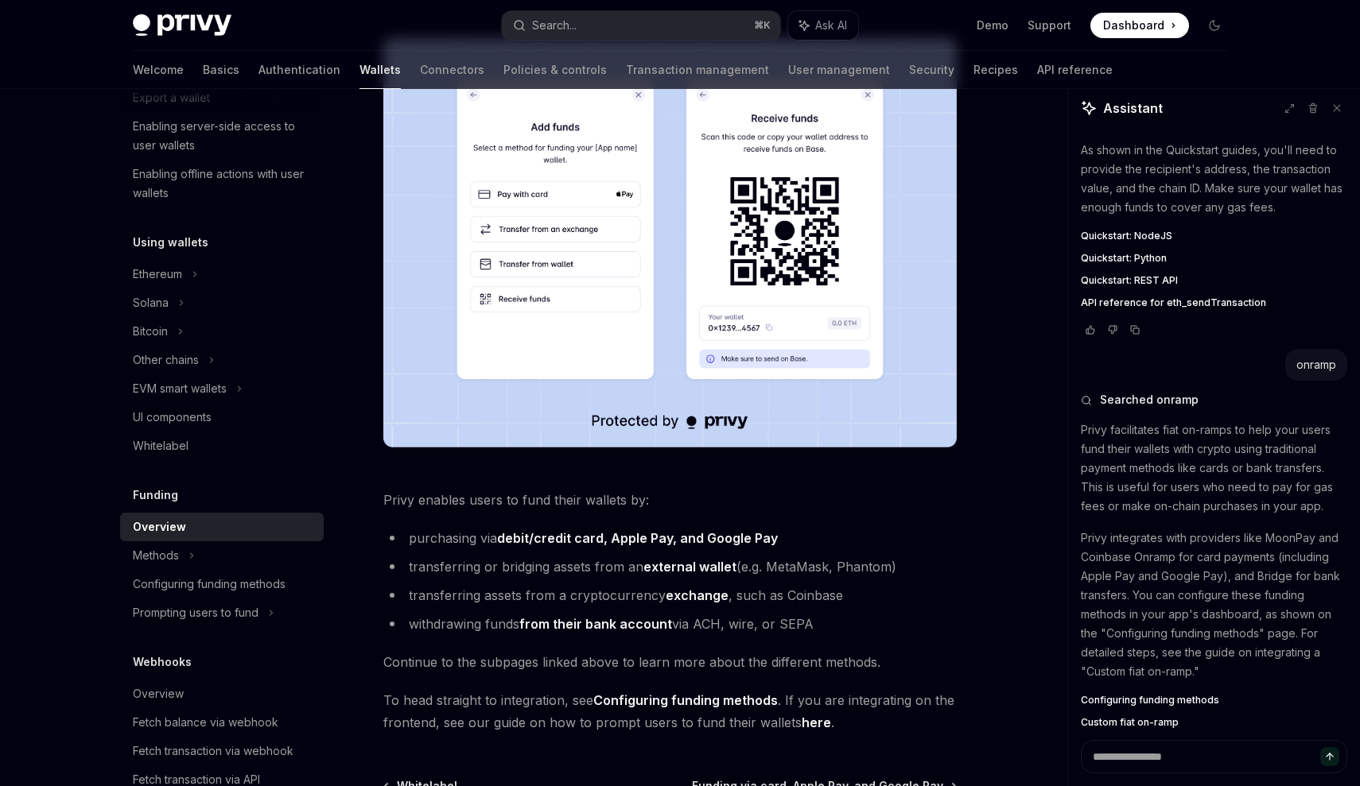
scroll to position [291, 0]
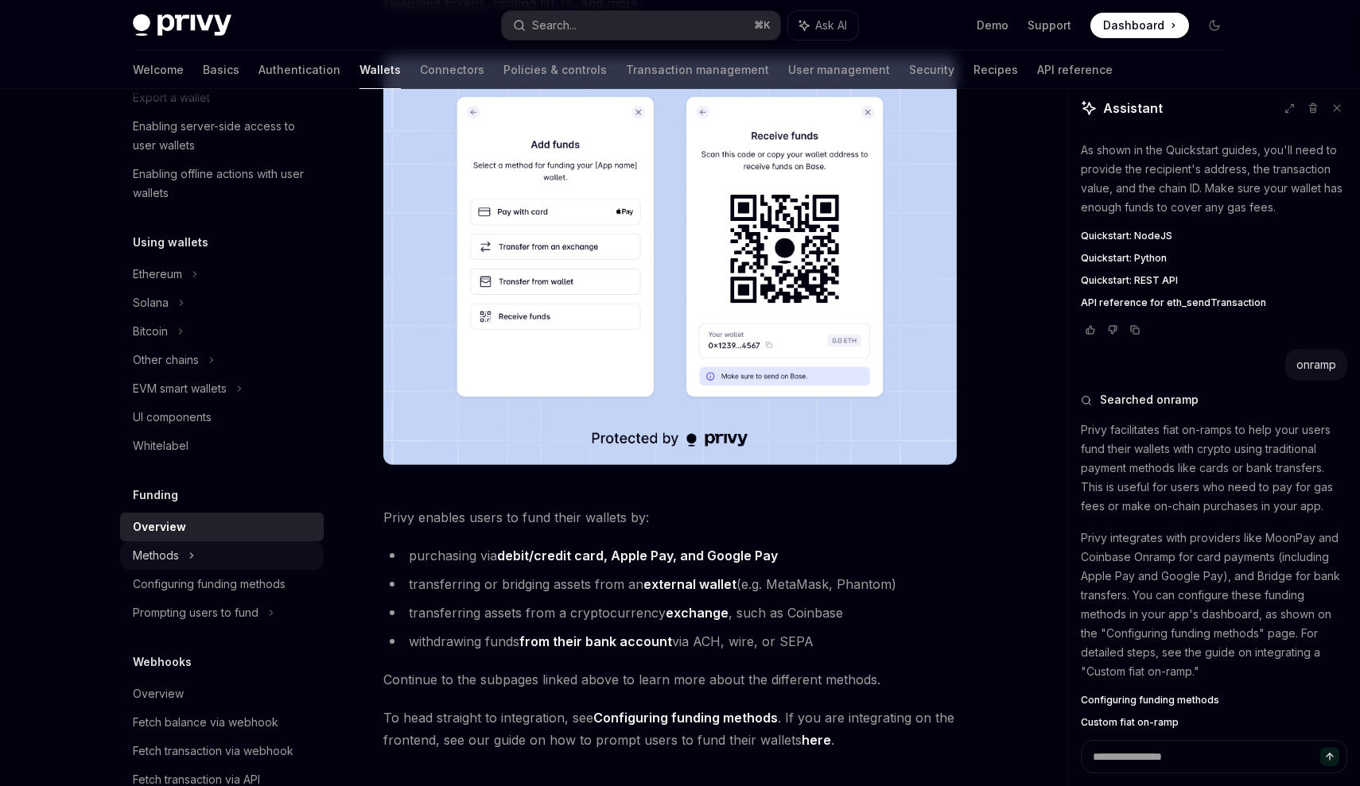
click at [223, 26] on div "Methods" at bounding box center [222, 12] width 204 height 29
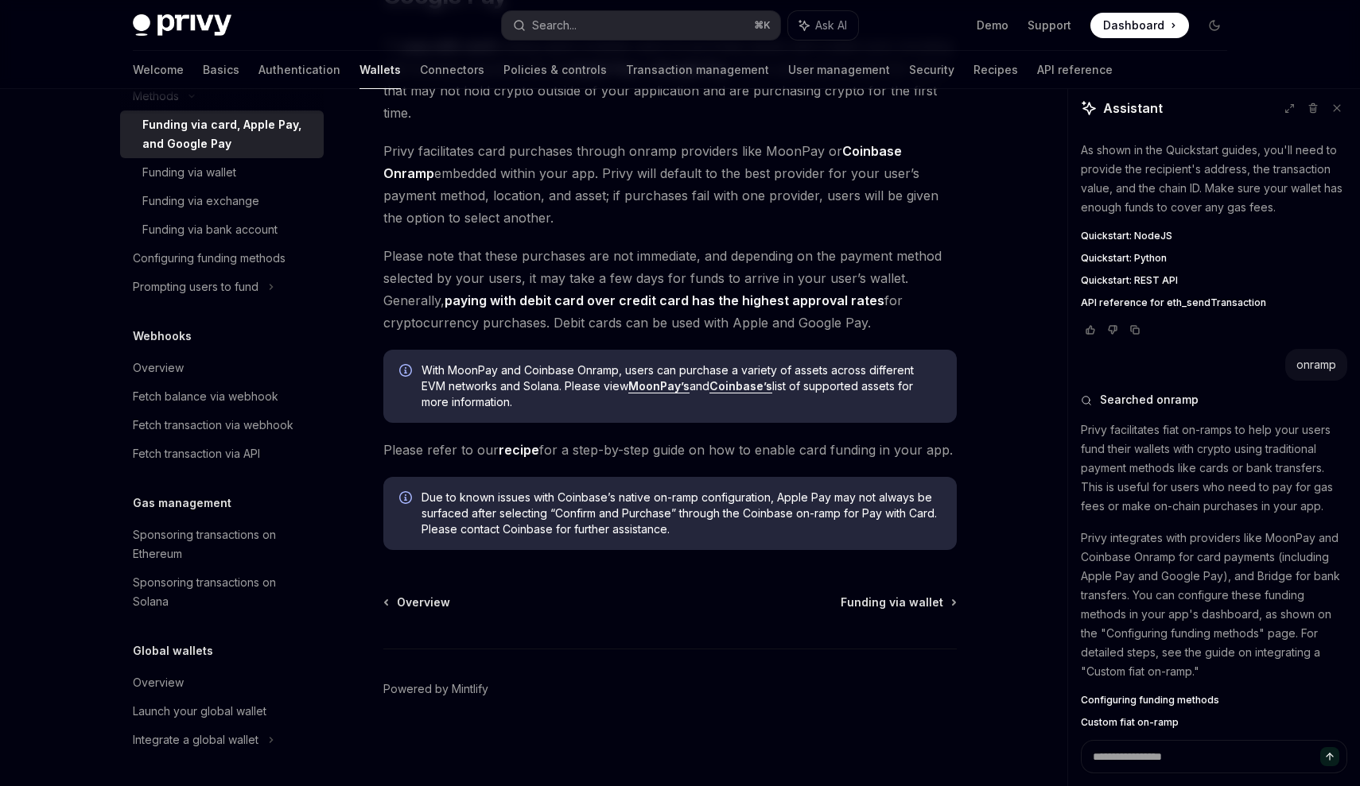
scroll to position [723, 0]
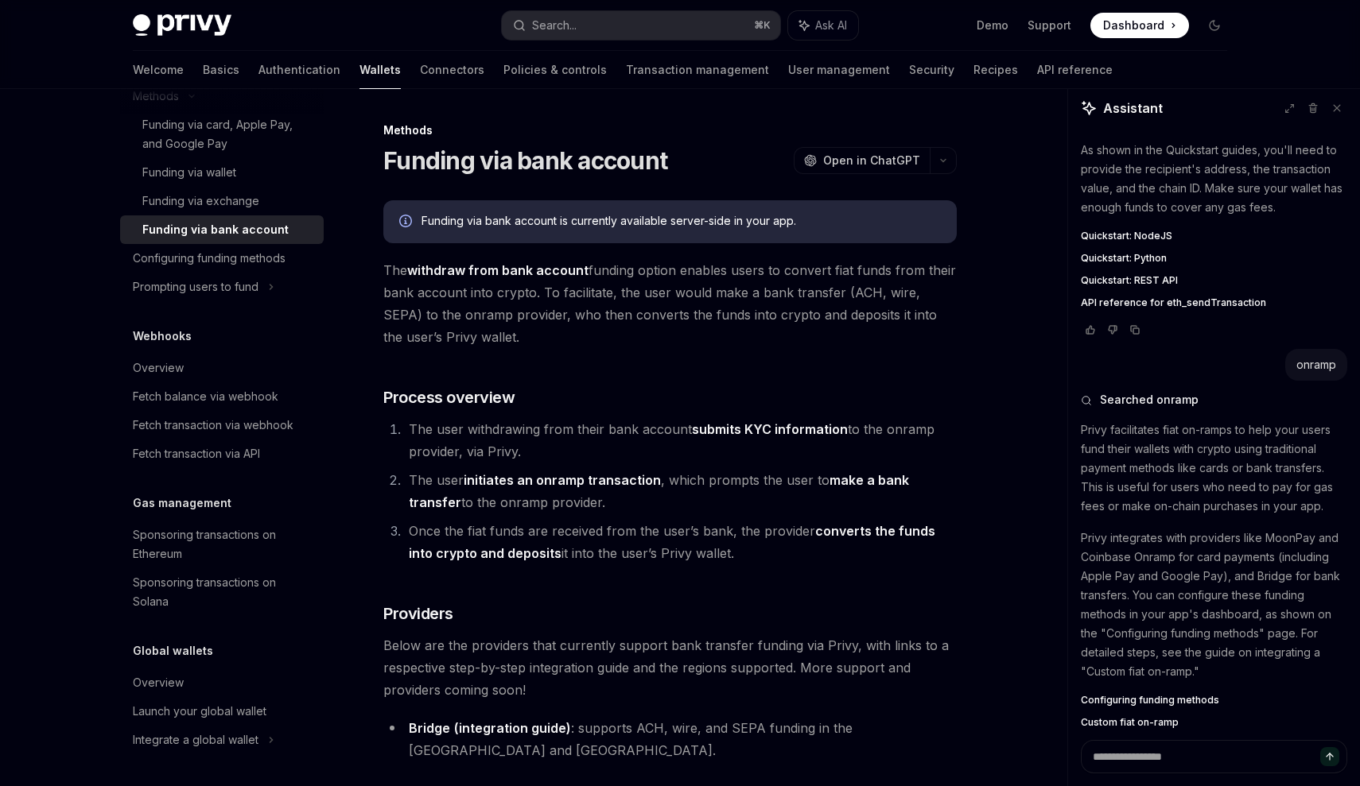
scroll to position [189, 0]
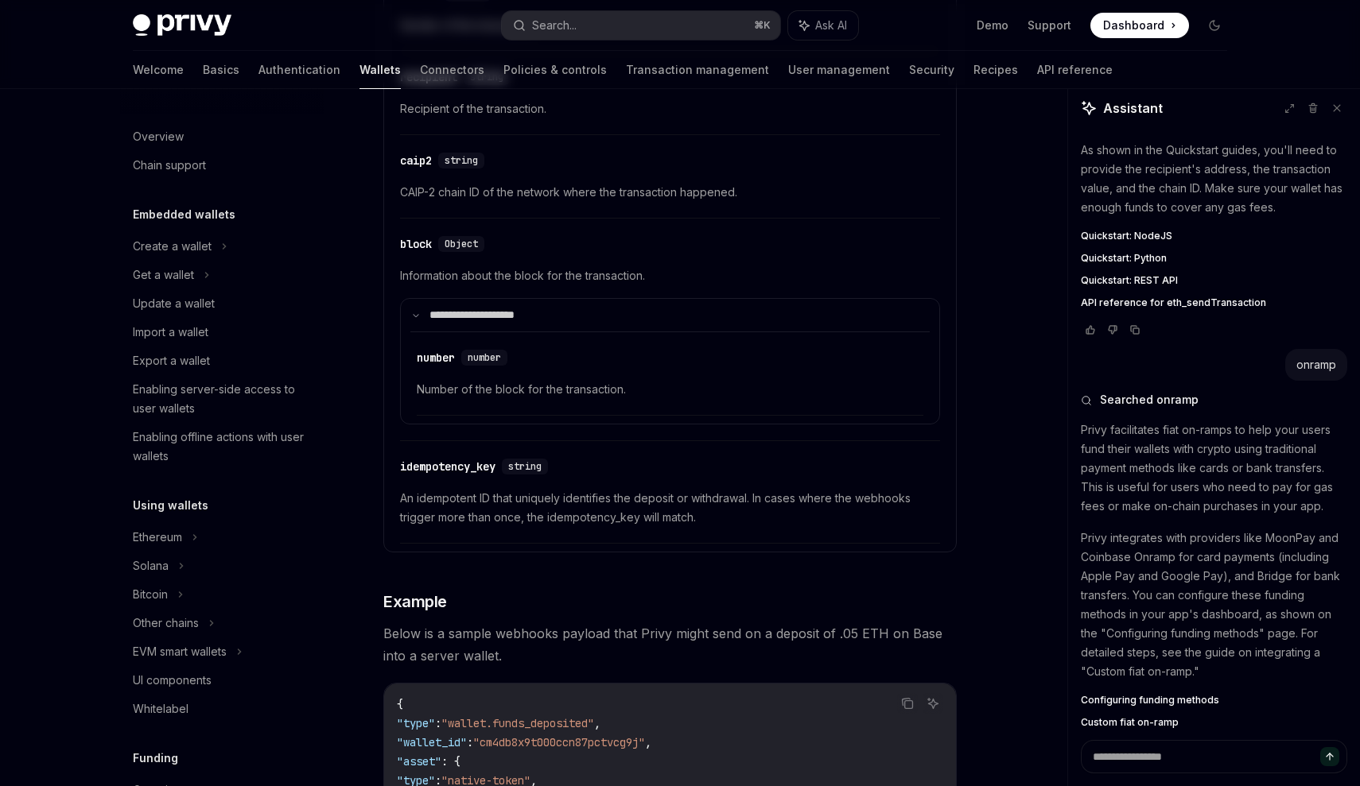
scroll to position [548, 0]
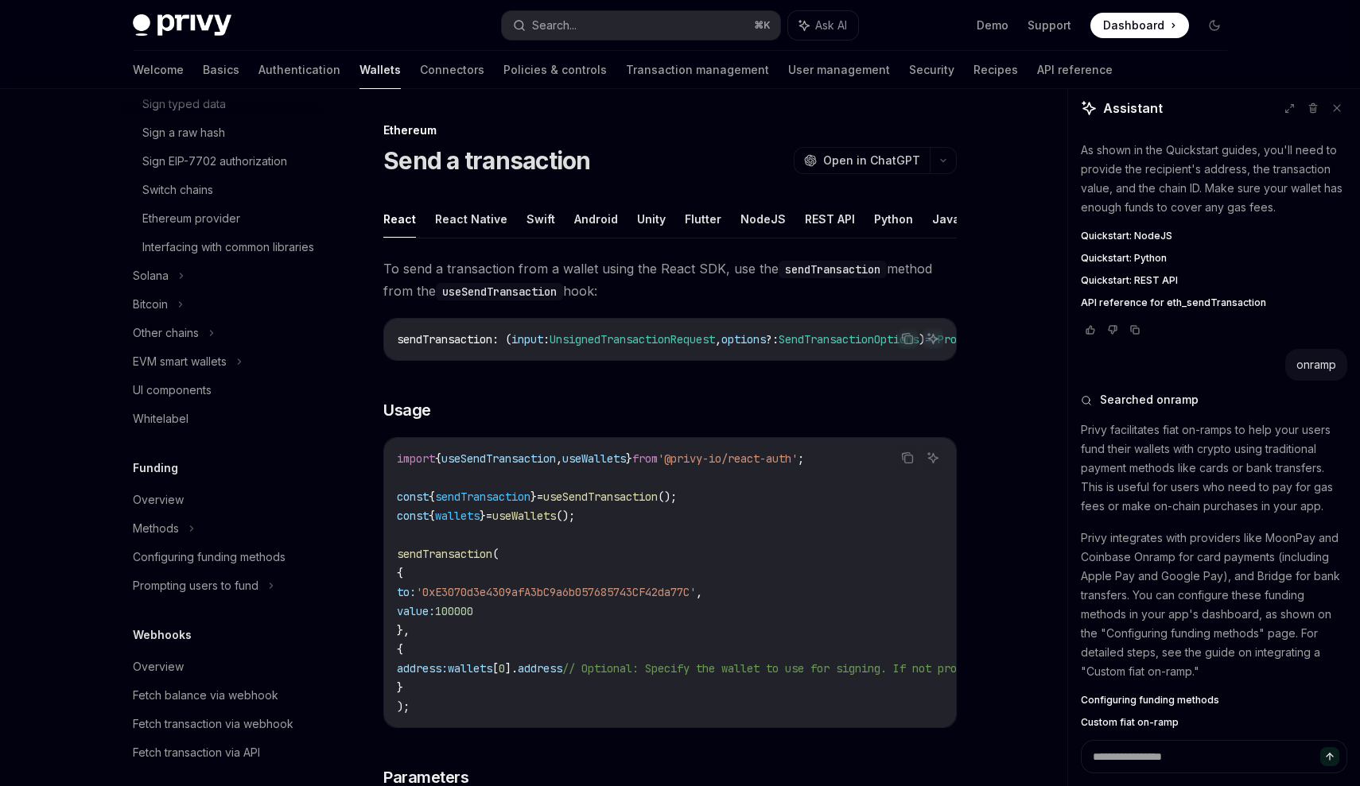
scroll to position [128, 0]
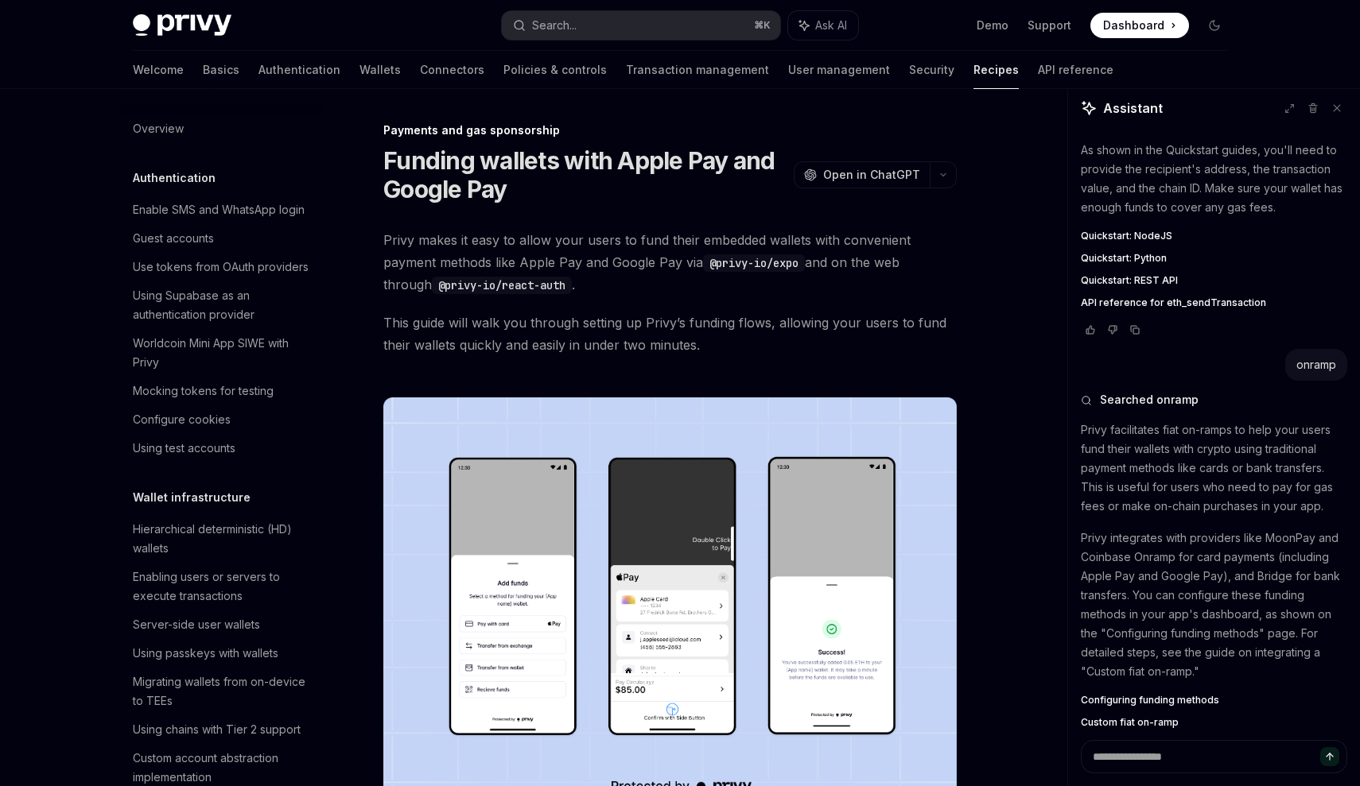
type textarea "*"
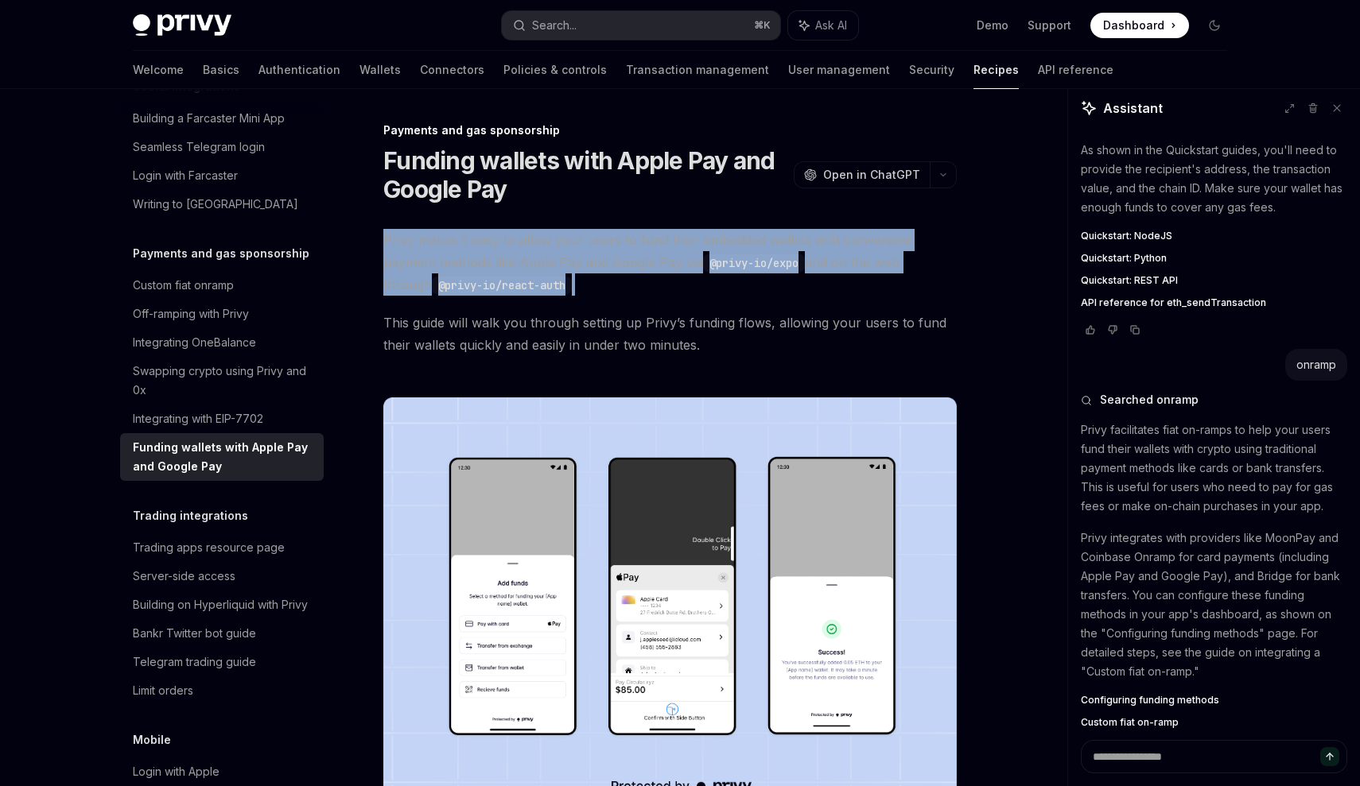
drag, startPoint x: 383, startPoint y: 235, endPoint x: 528, endPoint y: 293, distance: 155.9
click at [528, 293] on span "Privy makes it easy to allow your users to fund their embedded wallets with con…" at bounding box center [669, 262] width 573 height 67
copy span "Privy makes it easy to allow your users to fund their embedded wallets with con…"
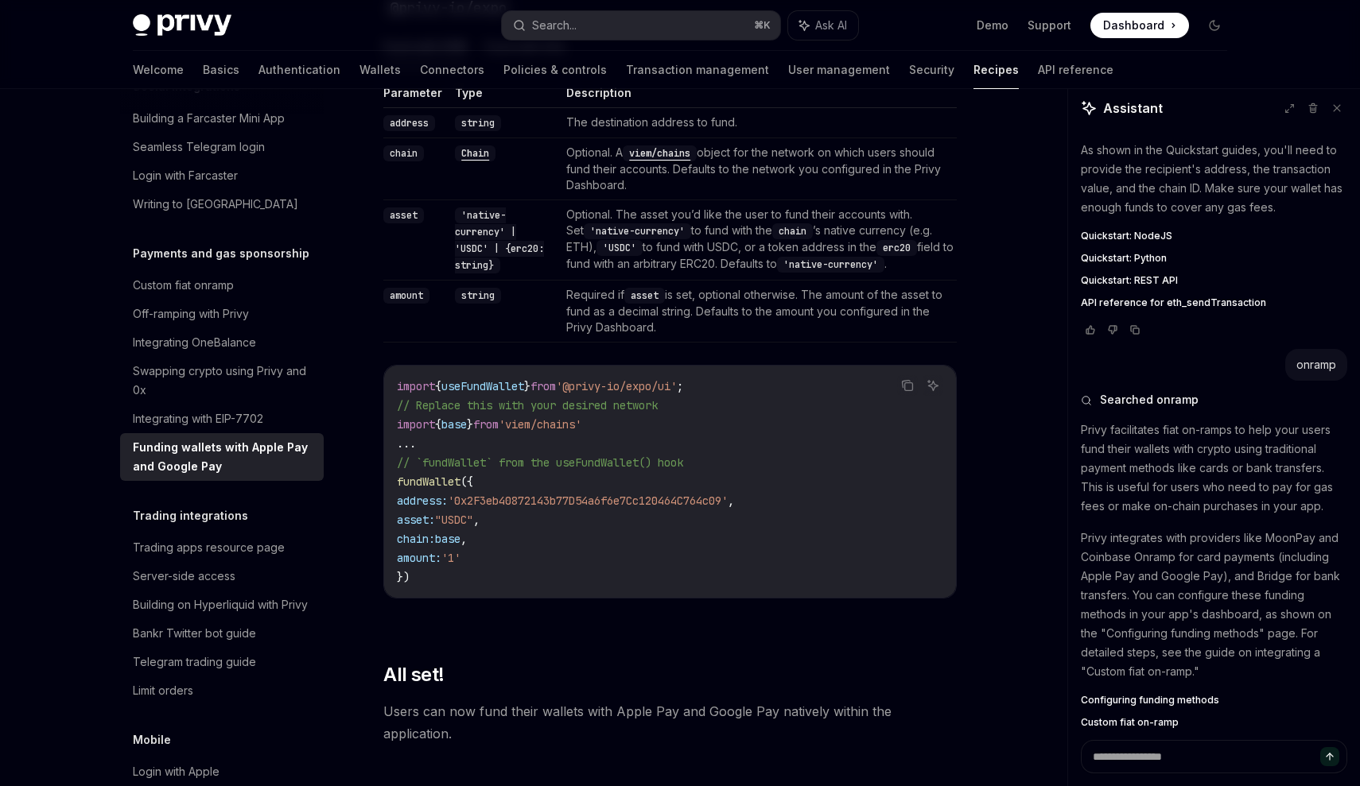
scroll to position [1764, 0]
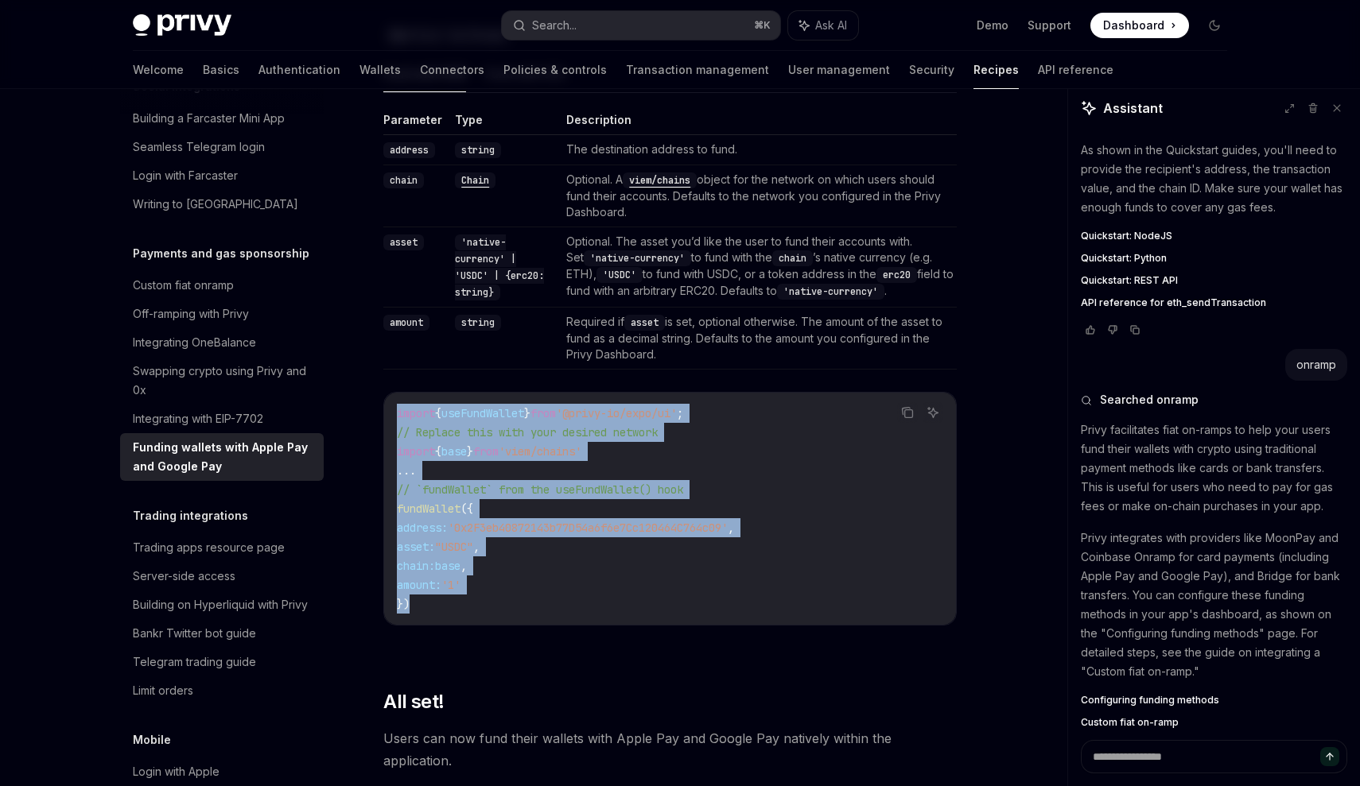
drag, startPoint x: 440, startPoint y: 614, endPoint x: 405, endPoint y: 405, distance: 212.1
click at [405, 405] on div "import { useFundWallet } from '@privy-io/expo/ui' ; // Replace this with your d…" at bounding box center [670, 509] width 572 height 232
copy code "import { useFundWallet } from '@privy-io/expo/ui' ; // Replace this with your d…"
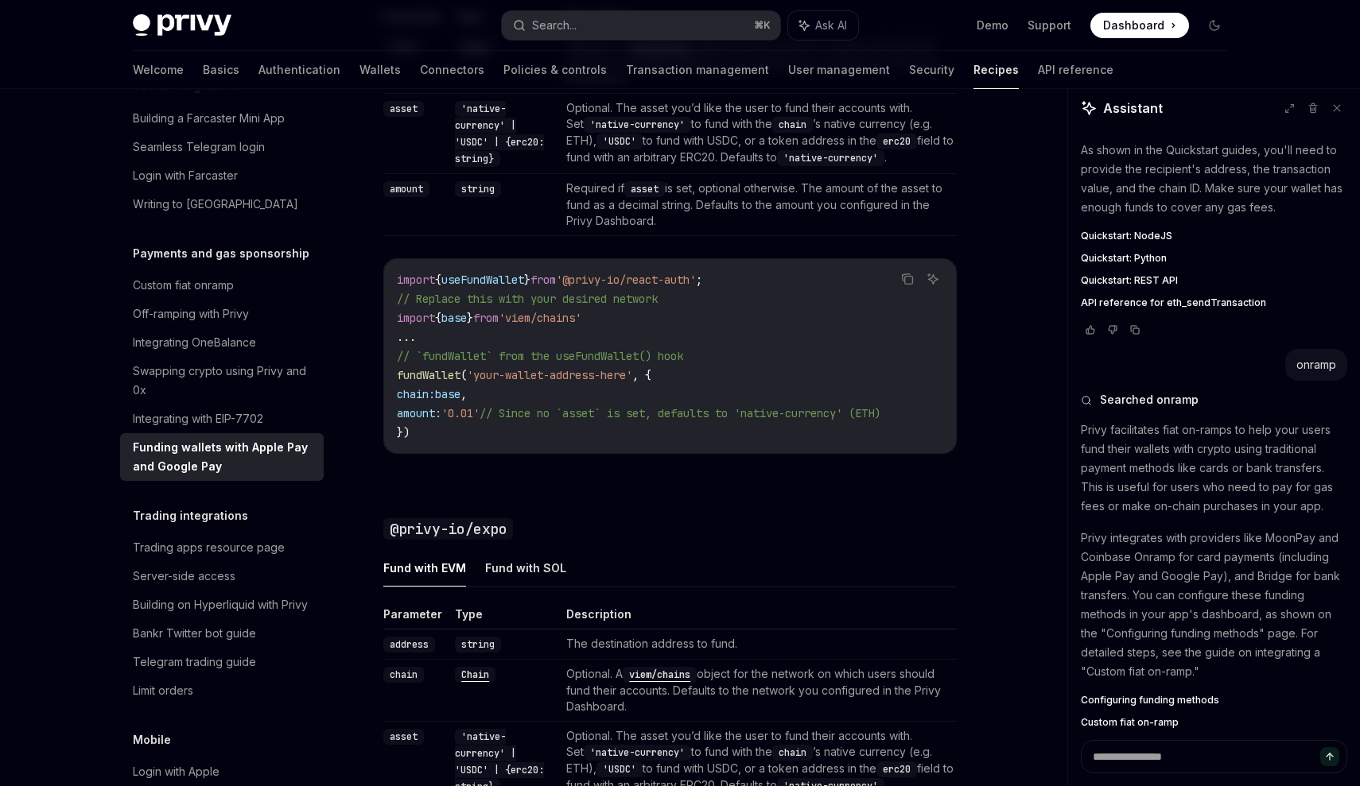
scroll to position [1147, 0]
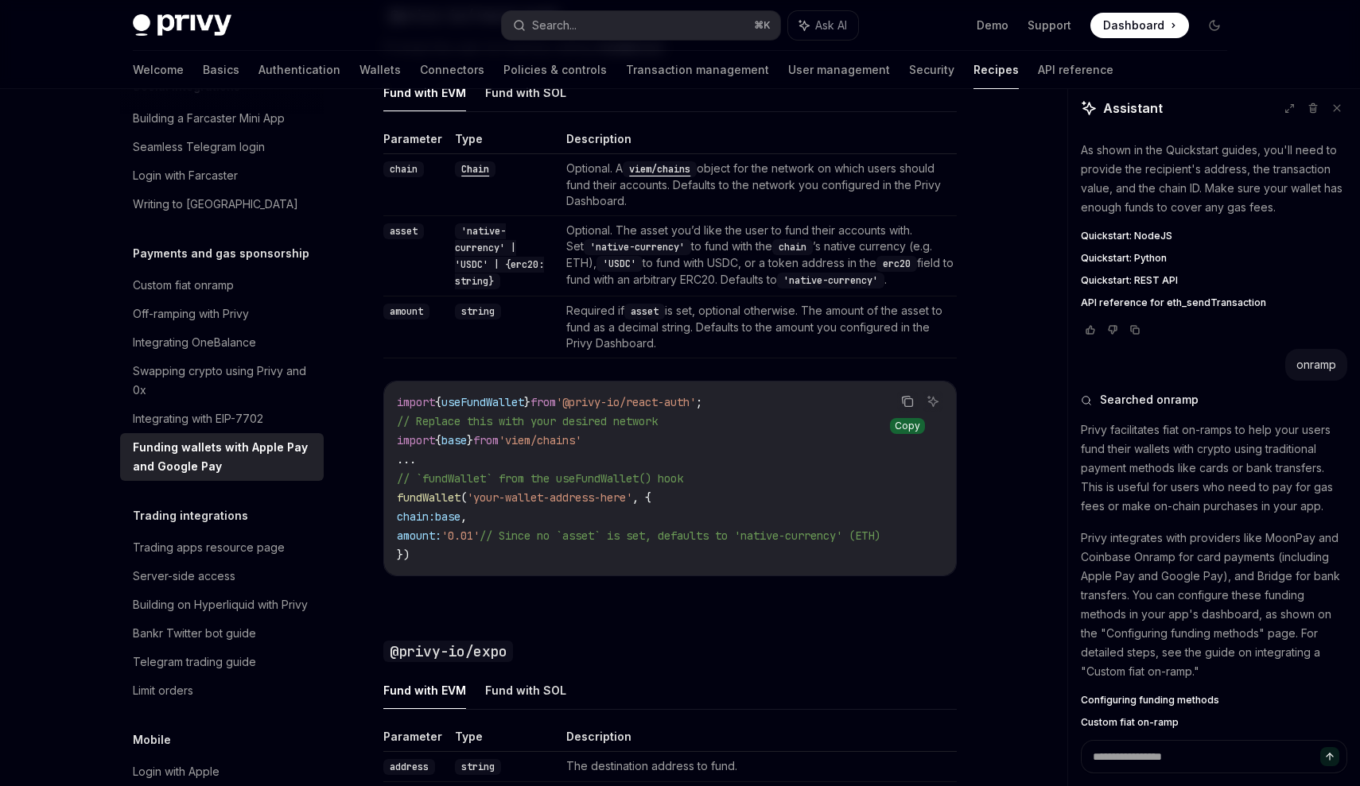
click at [907, 403] on icon "Copy the contents from the code block" at bounding box center [907, 401] width 13 height 13
